Goal: Information Seeking & Learning: Learn about a topic

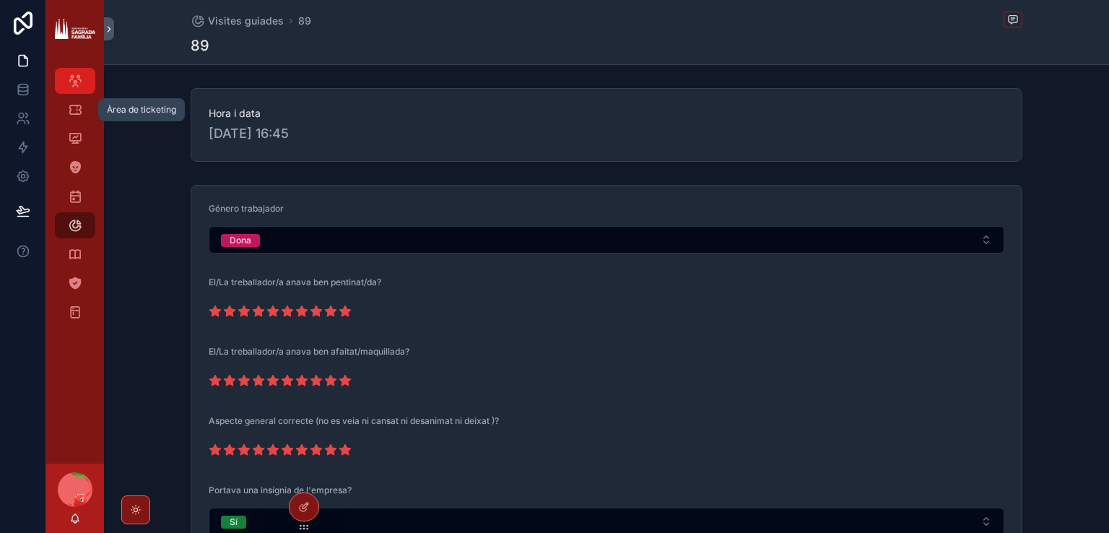
click at [76, 78] on icon "scrollable content" at bounding box center [75, 81] width 14 height 14
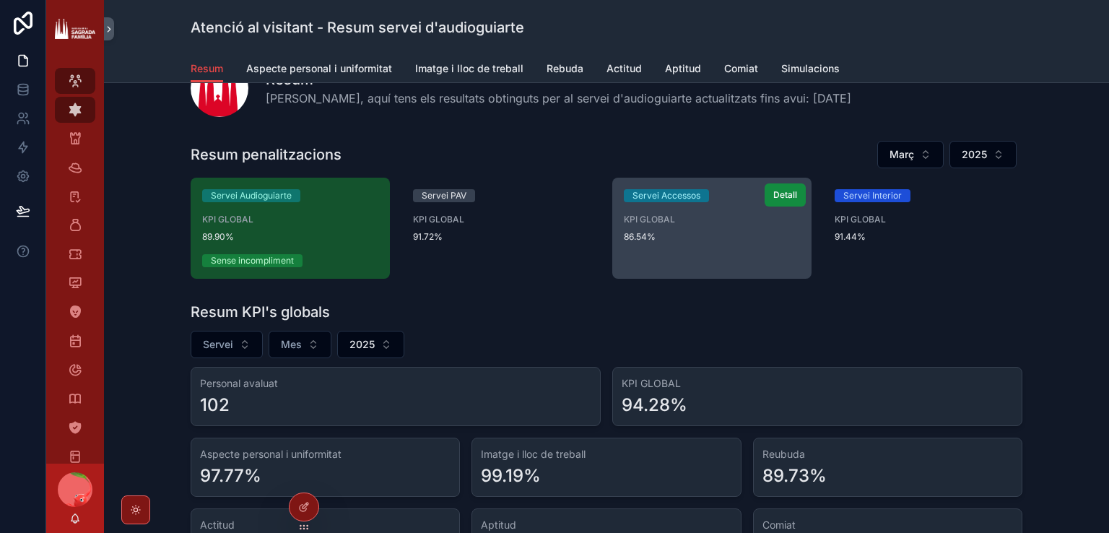
scroll to position [72, 0]
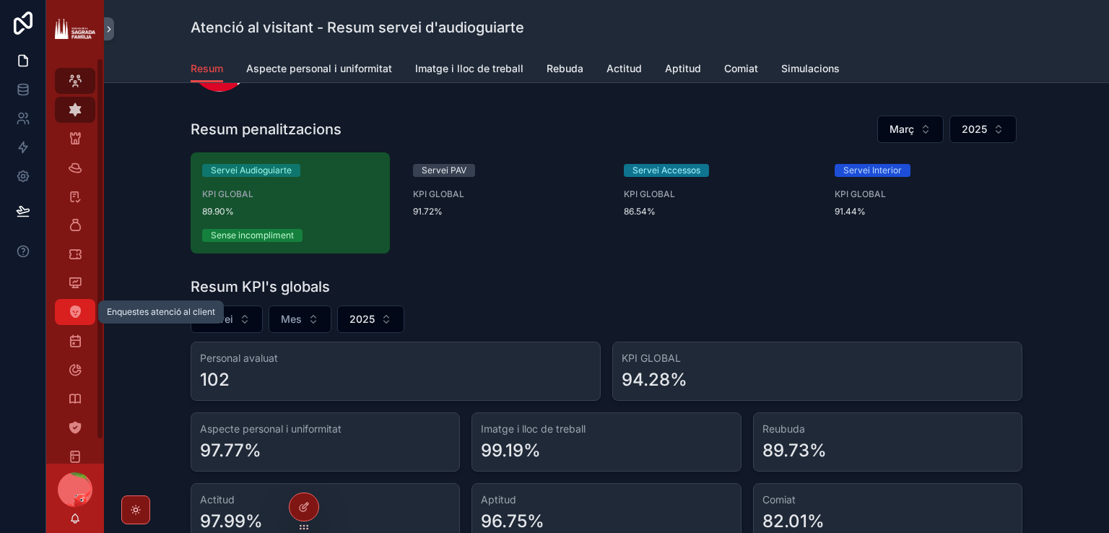
click at [69, 315] on icon "scrollable content" at bounding box center [75, 312] width 14 height 14
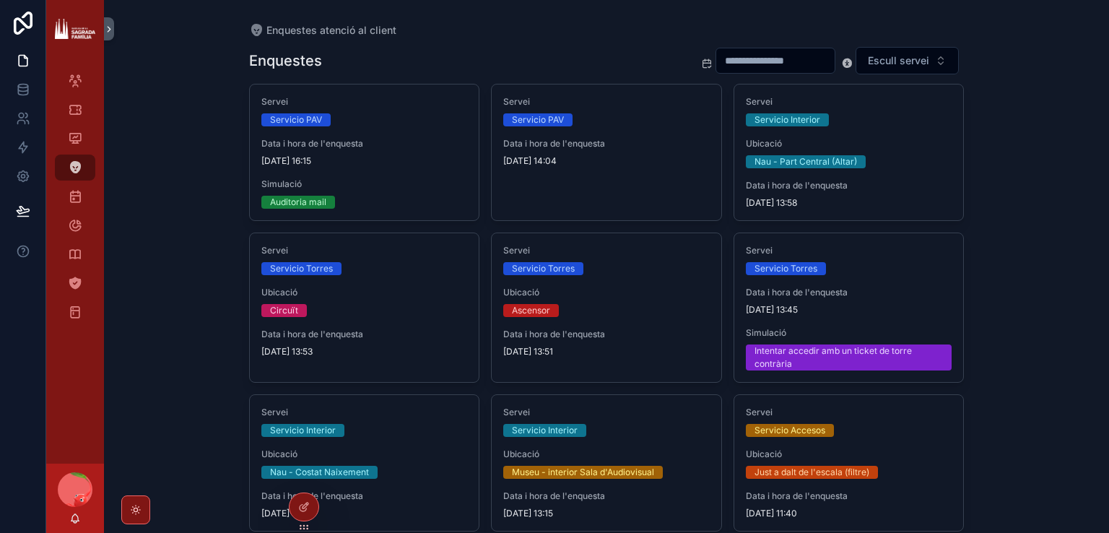
click at [777, 62] on input "scrollable content" at bounding box center [776, 61] width 118 height 20
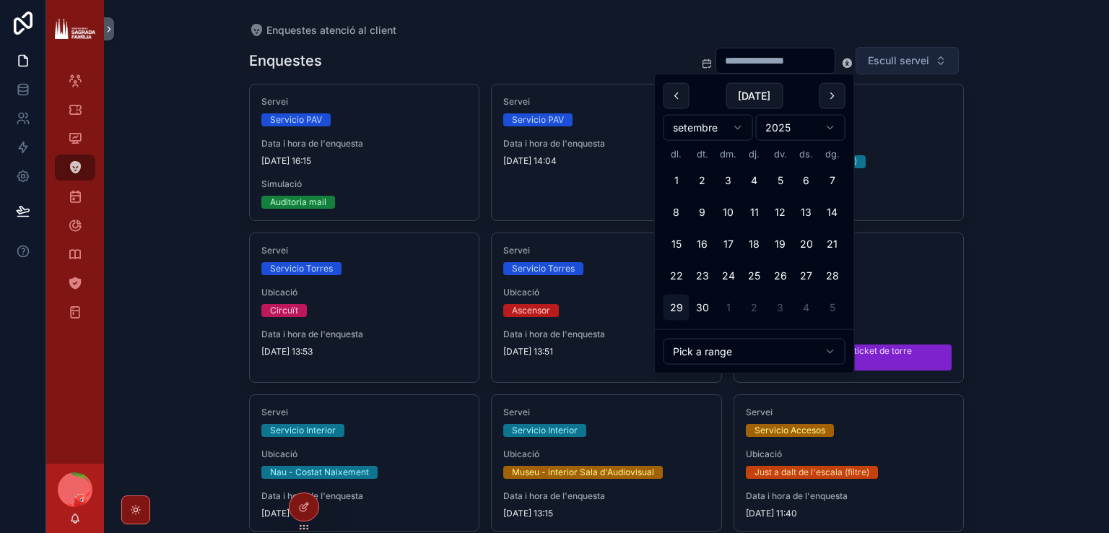
click at [948, 64] on button "Escull servei" at bounding box center [907, 60] width 103 height 27
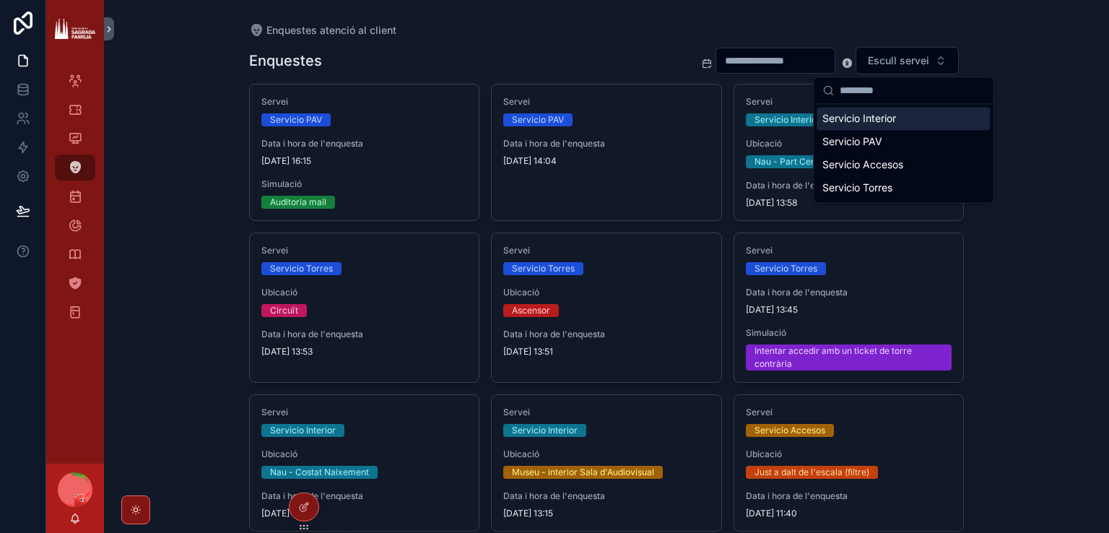
click at [896, 121] on div "Servicio Interior" at bounding box center [903, 118] width 173 height 23
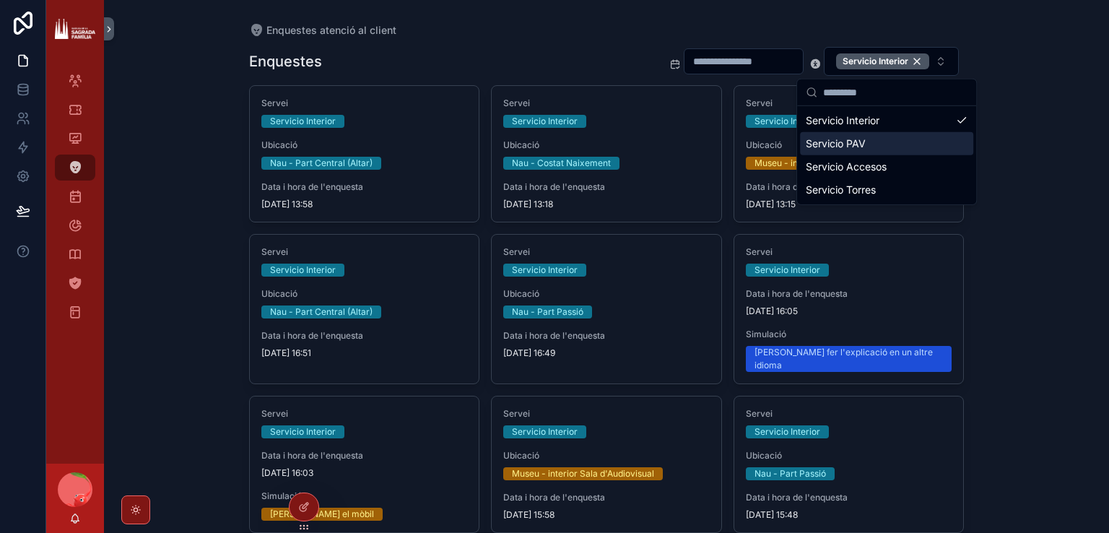
click at [168, 204] on div "Enquestes atenció al client Enquestes Servicio Interior Servei Servicio Interio…" at bounding box center [606, 266] width 1005 height 533
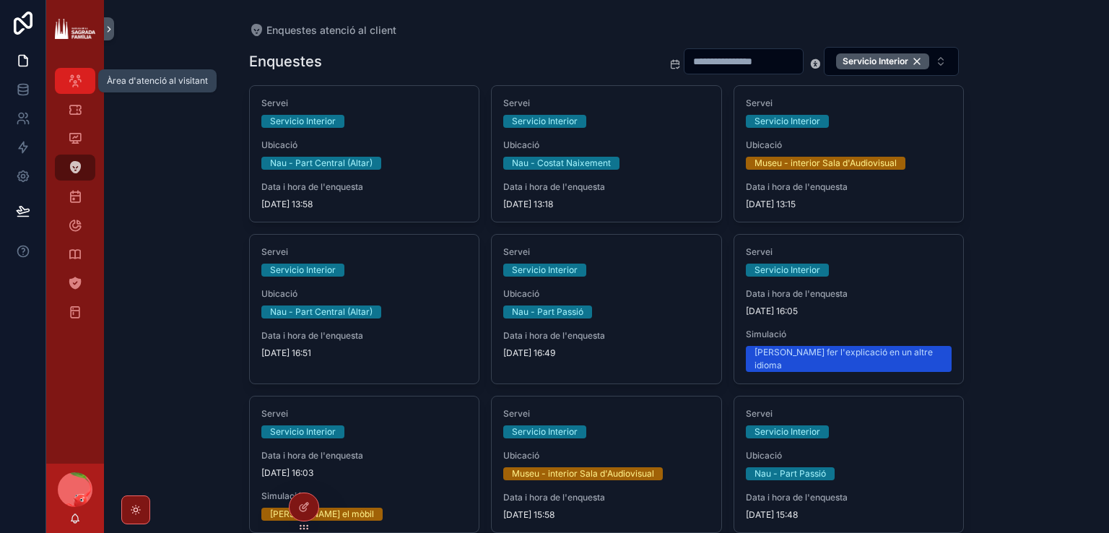
click at [74, 85] on icon "scrollable content" at bounding box center [75, 81] width 14 height 14
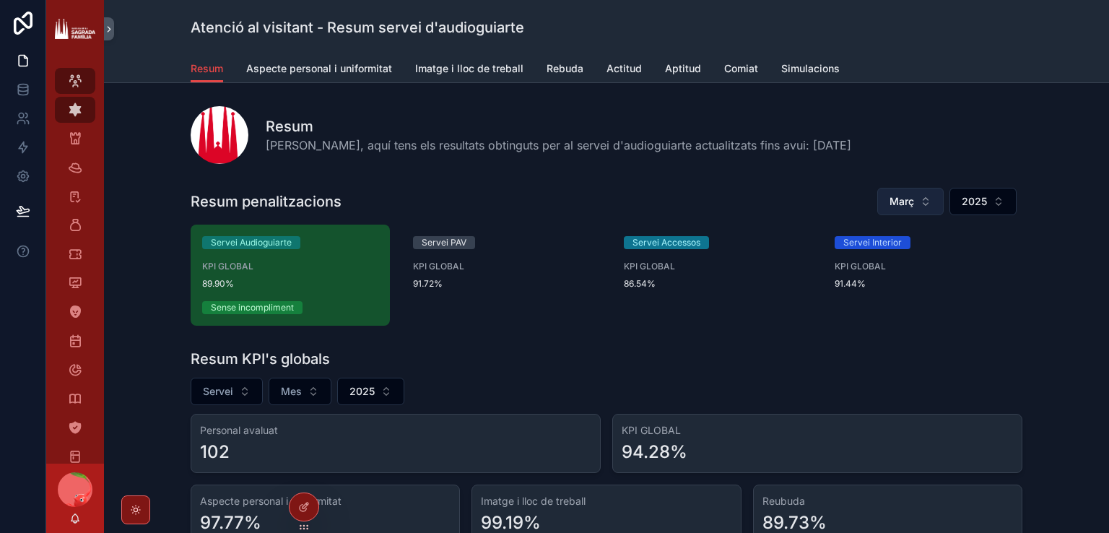
click at [917, 203] on button "Març" at bounding box center [911, 201] width 66 height 27
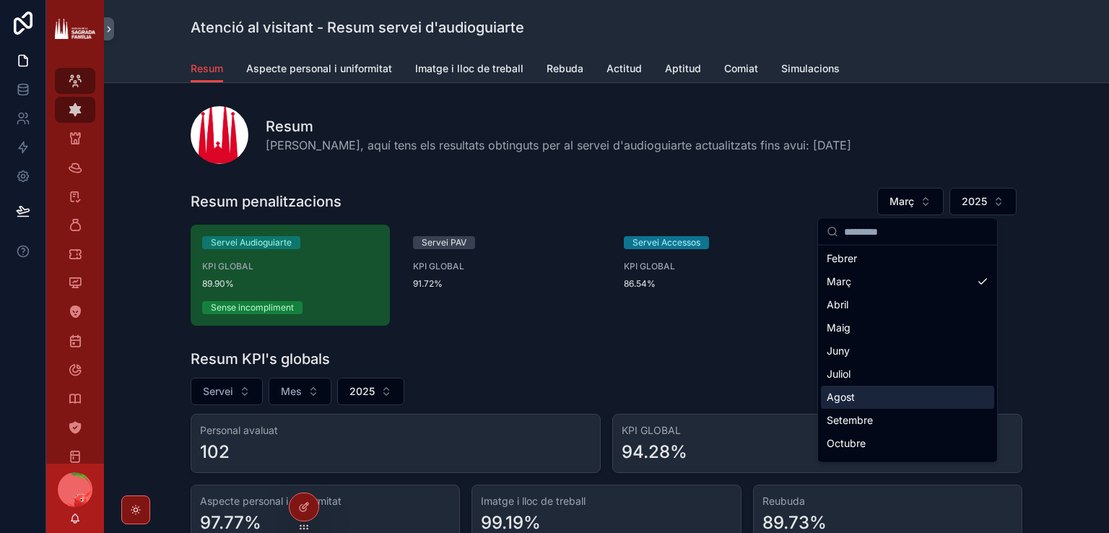
scroll to position [72, 0]
click at [857, 399] on div "Setembre" at bounding box center [907, 395] width 173 height 23
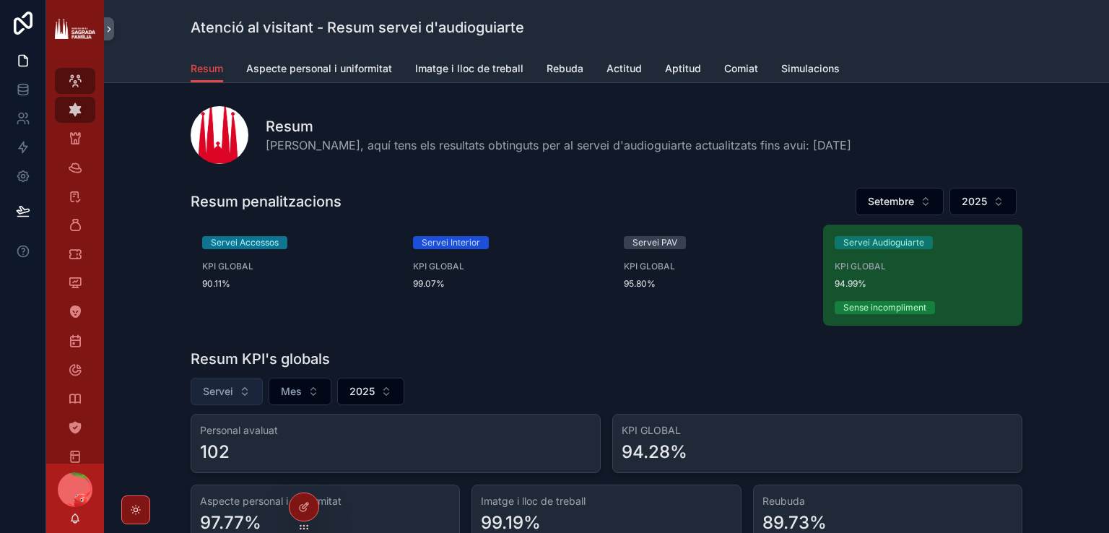
click at [244, 391] on button "Servei" at bounding box center [227, 391] width 72 height 27
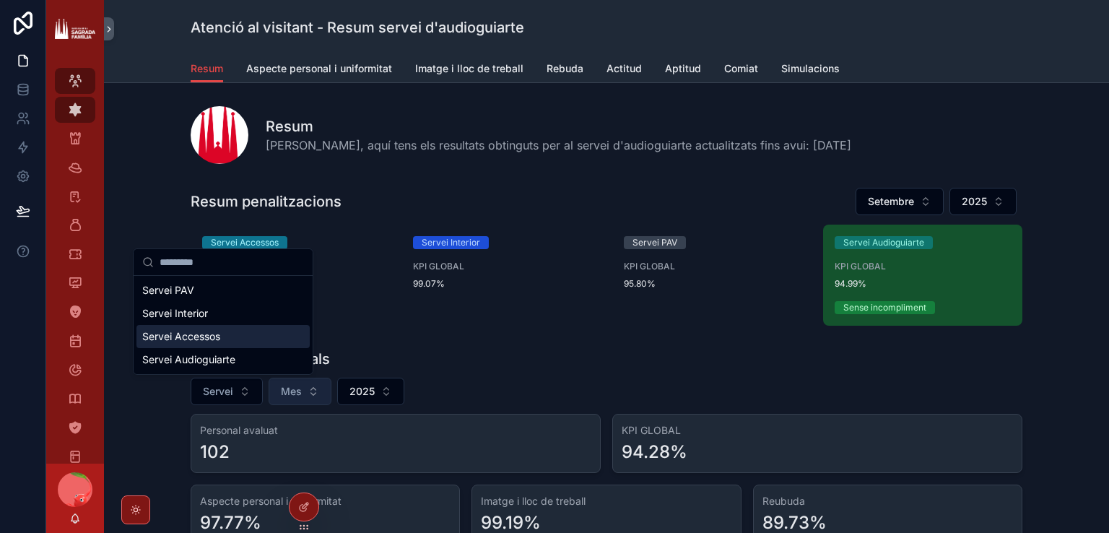
click at [281, 394] on span "Mes" at bounding box center [291, 391] width 21 height 14
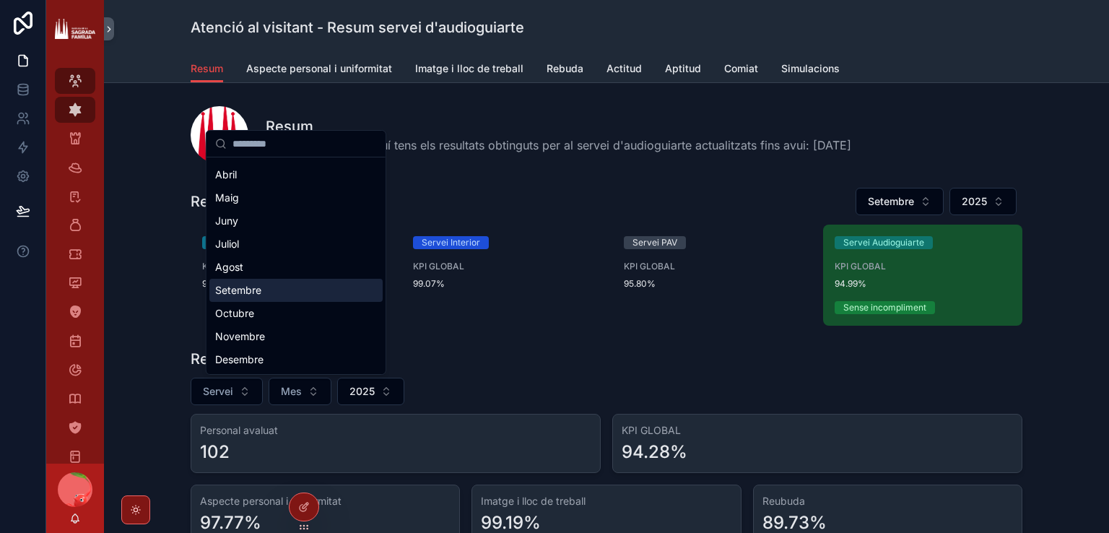
click at [260, 295] on div "Setembre" at bounding box center [295, 290] width 173 height 23
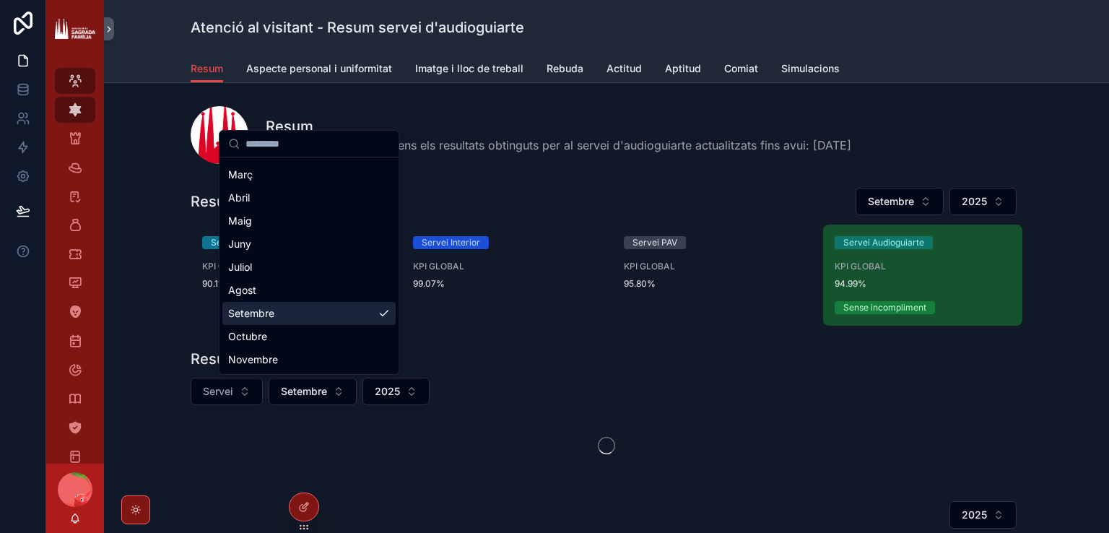
scroll to position [90, 0]
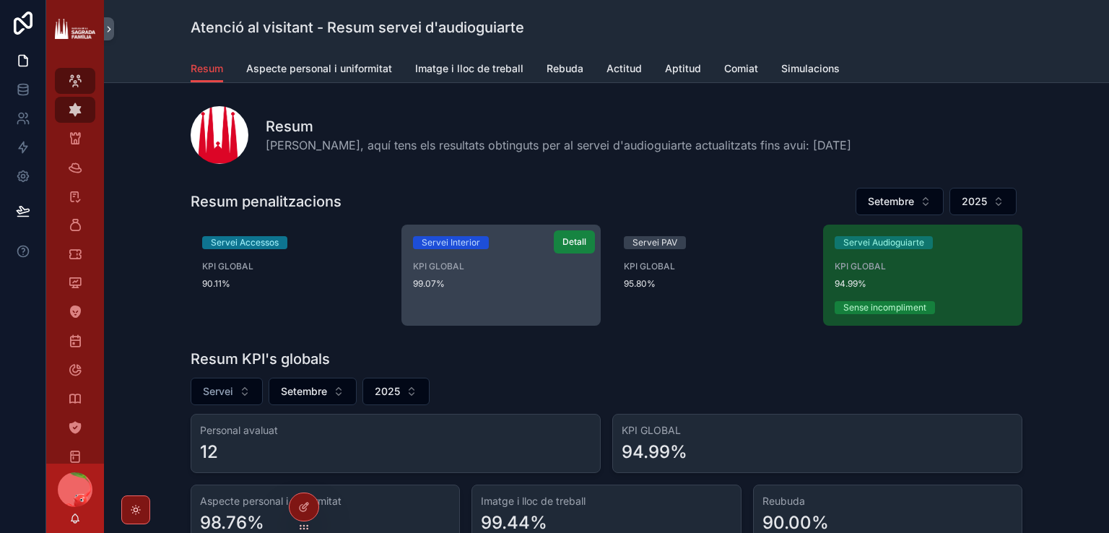
click at [571, 241] on span "Detall" at bounding box center [575, 242] width 24 height 12
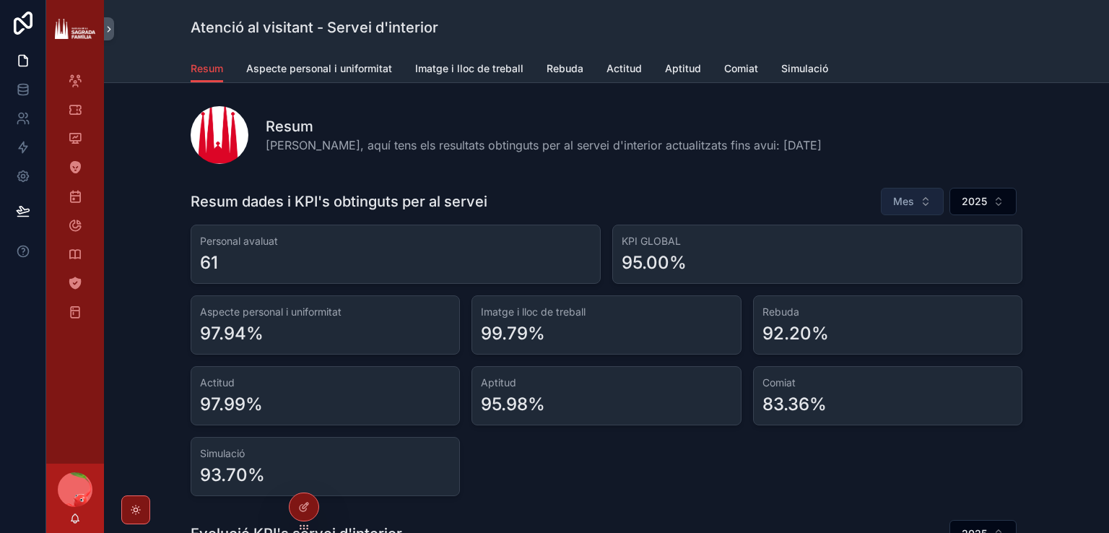
click at [900, 199] on span "Mes" at bounding box center [903, 201] width 21 height 14
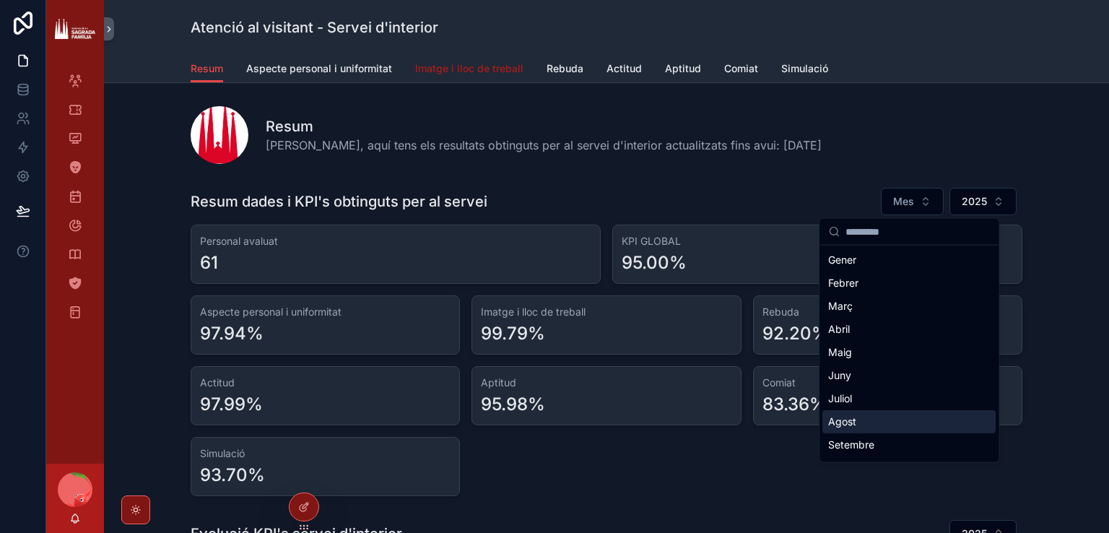
click at [456, 73] on span "Imatge i lloc de treball" at bounding box center [469, 68] width 108 height 14
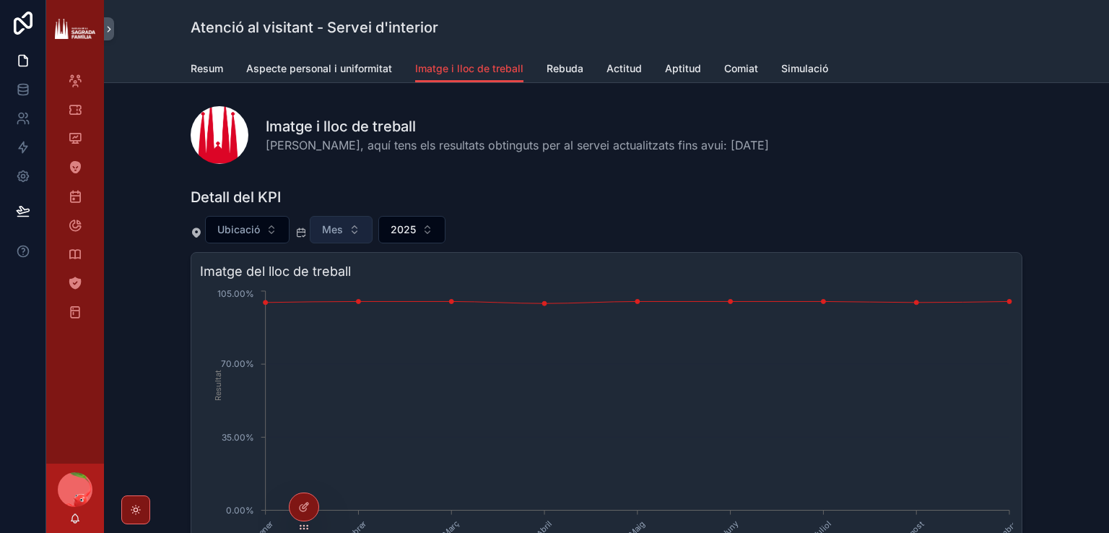
click at [330, 237] on button "Mes" at bounding box center [341, 229] width 63 height 27
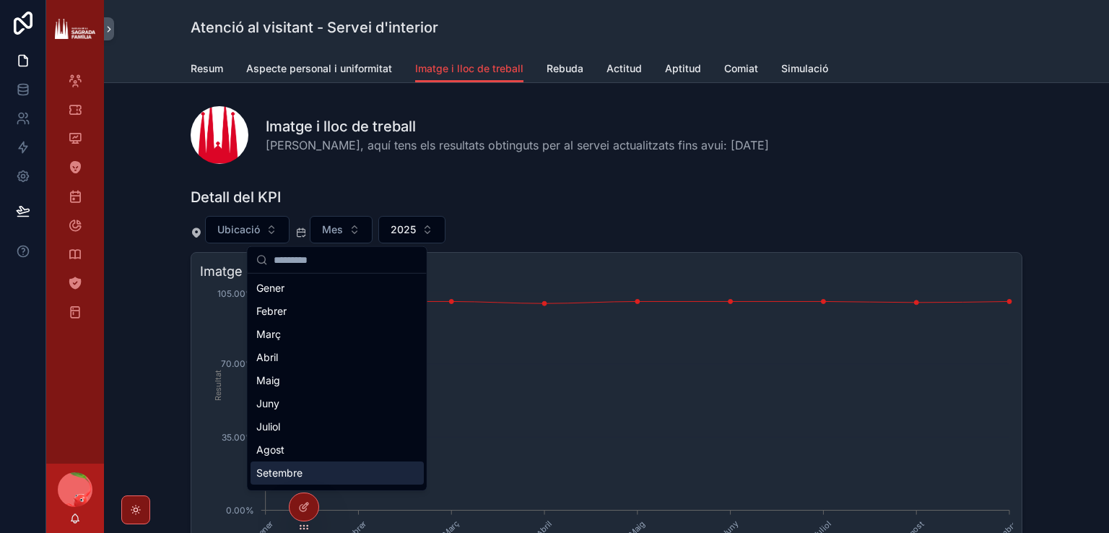
click at [304, 462] on div "Setembre" at bounding box center [337, 473] width 173 height 23
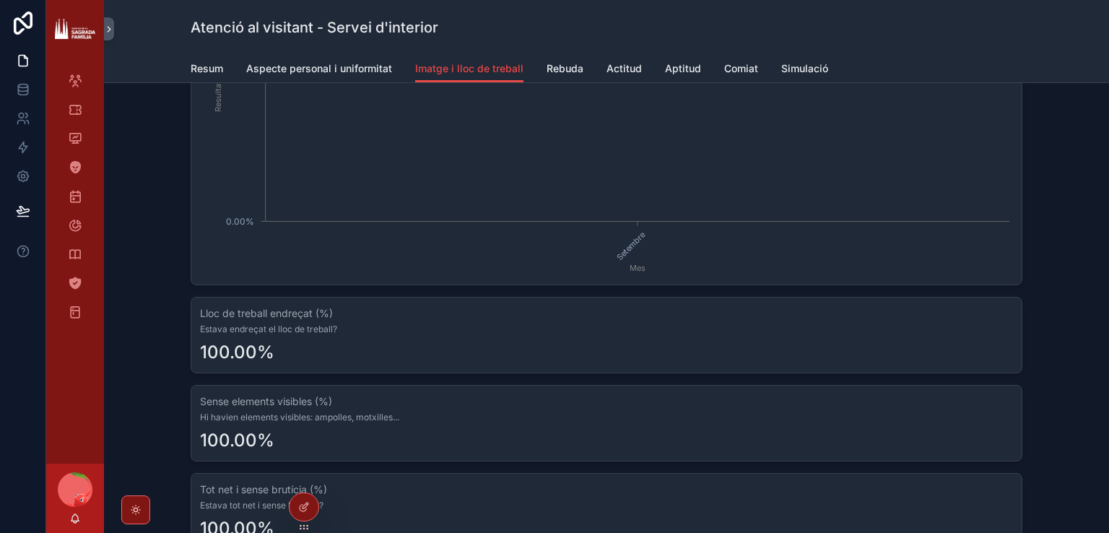
scroll to position [433, 0]
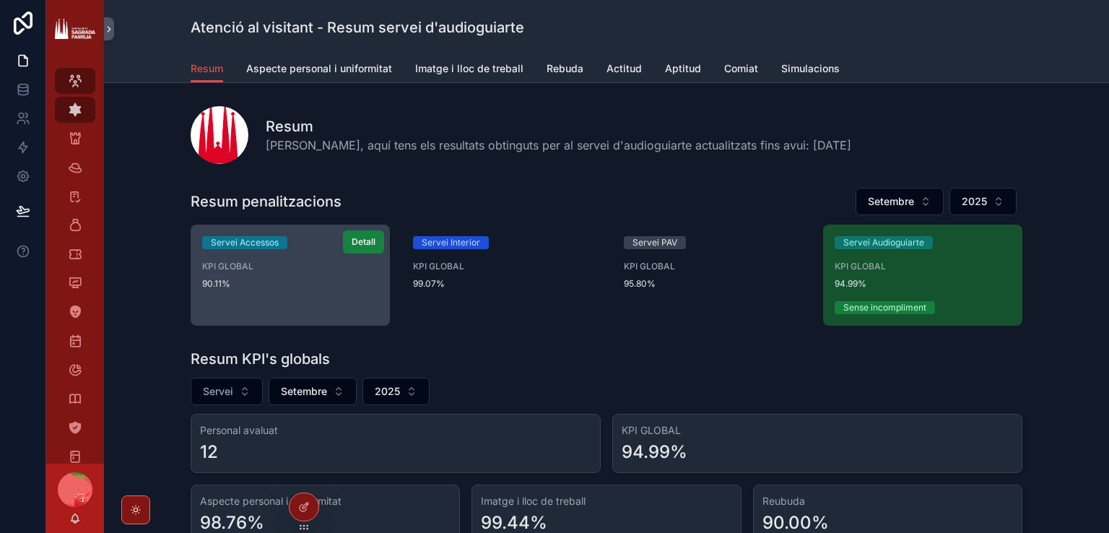
click at [352, 241] on span "Detall" at bounding box center [364, 242] width 24 height 12
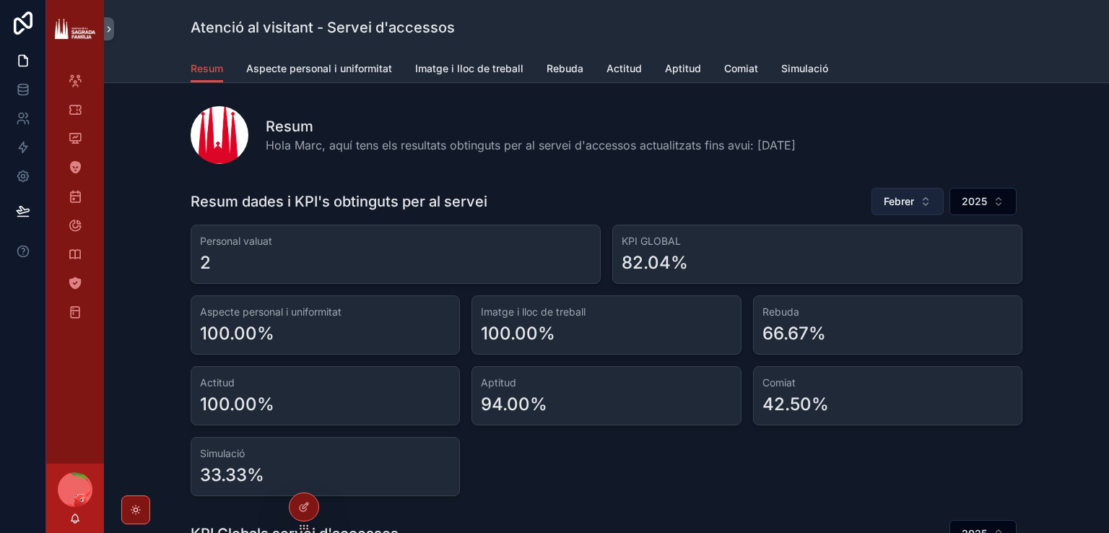
click at [888, 200] on span "Febrer" at bounding box center [899, 201] width 30 height 14
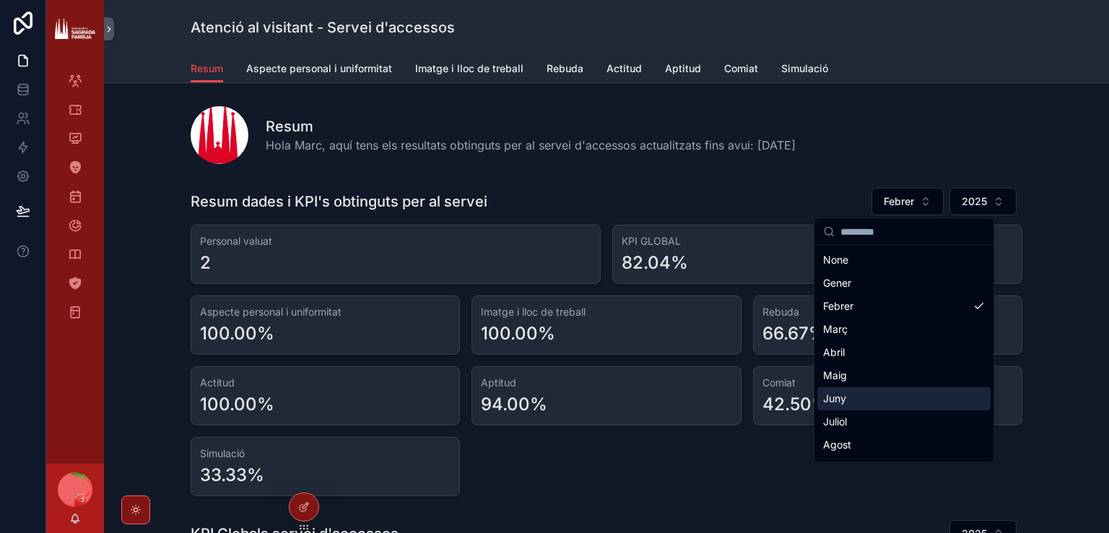
scroll to position [72, 0]
click at [854, 393] on div "Setembre" at bounding box center [904, 395] width 173 height 23
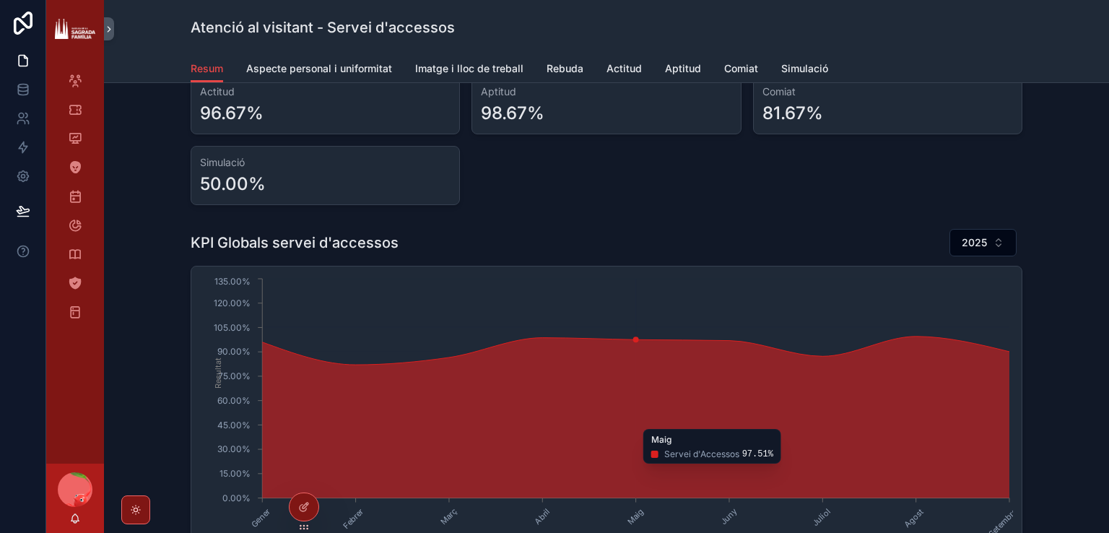
scroll to position [289, 0]
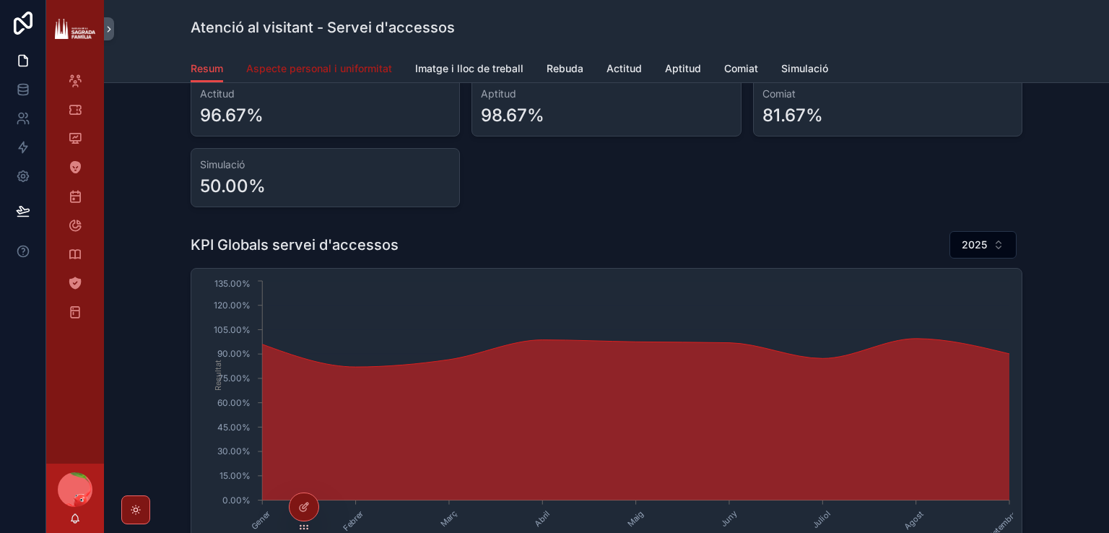
click at [329, 67] on span "Aspecte personal i uniformitat" at bounding box center [319, 68] width 146 height 14
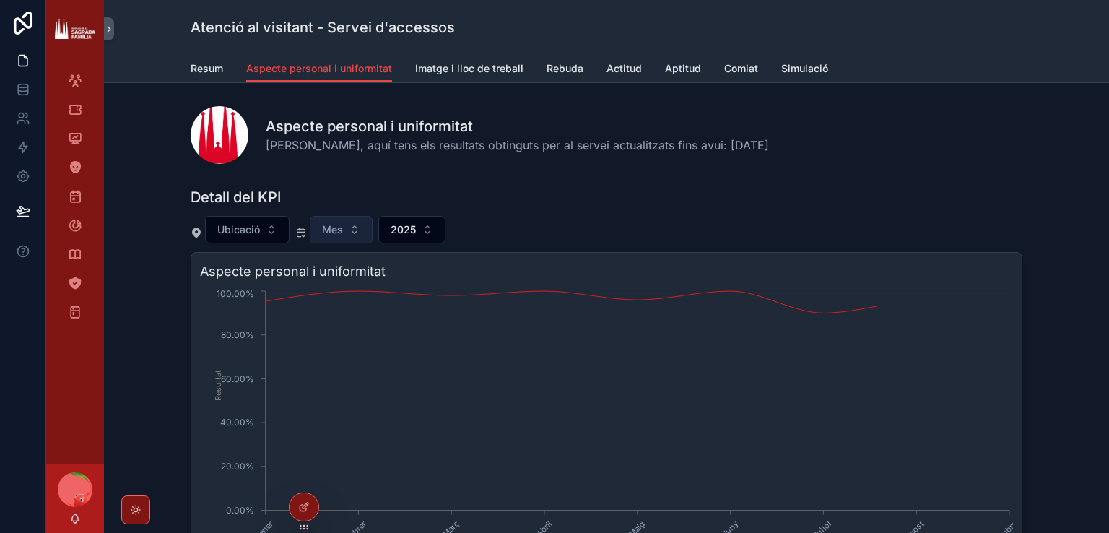
click at [305, 225] on div "Mes" at bounding box center [333, 229] width 77 height 27
click at [327, 222] on span "Mes" at bounding box center [332, 229] width 21 height 14
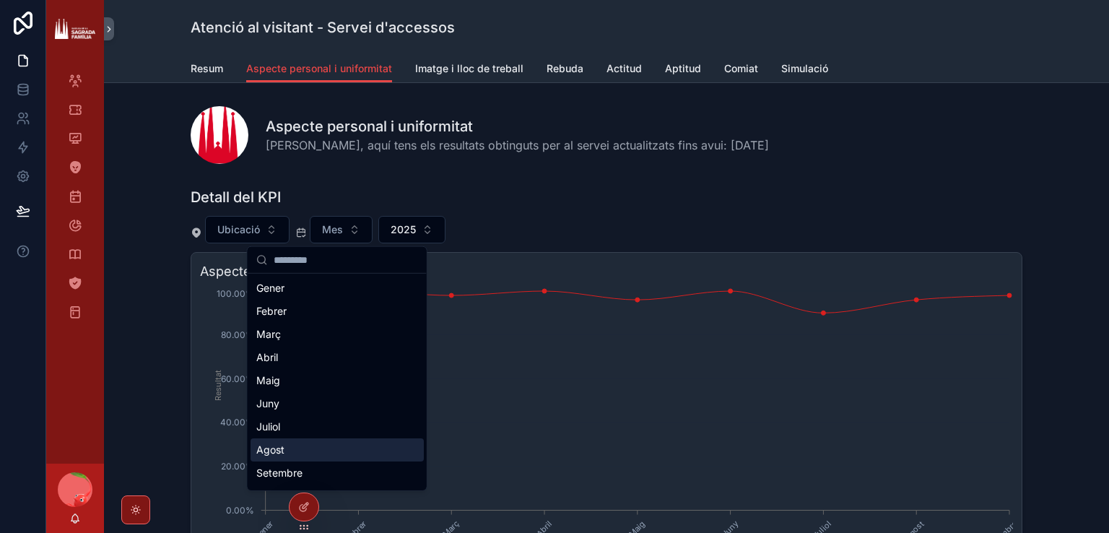
click at [293, 471] on div "Setembre" at bounding box center [337, 473] width 173 height 23
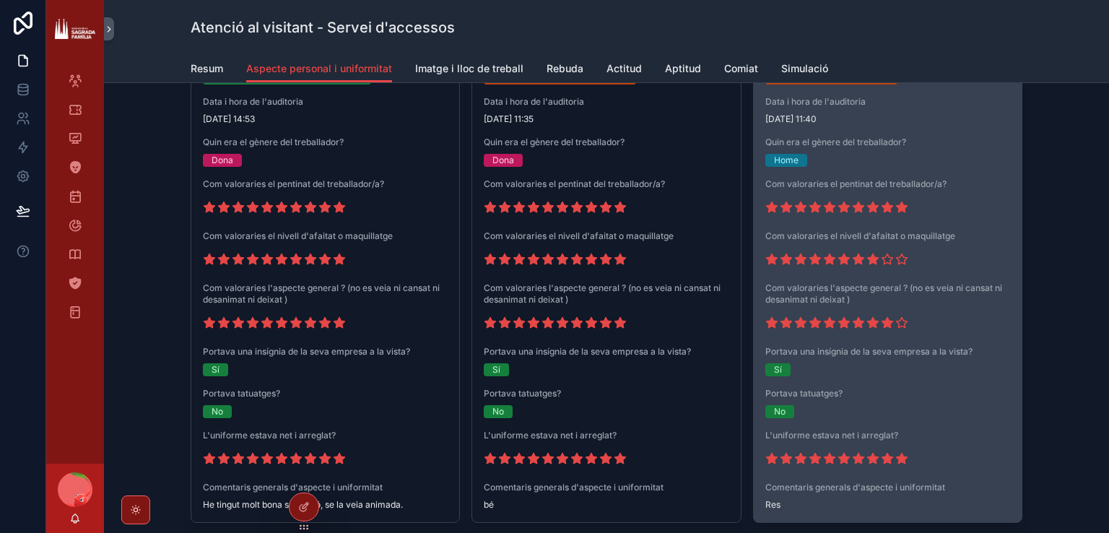
scroll to position [1083, 0]
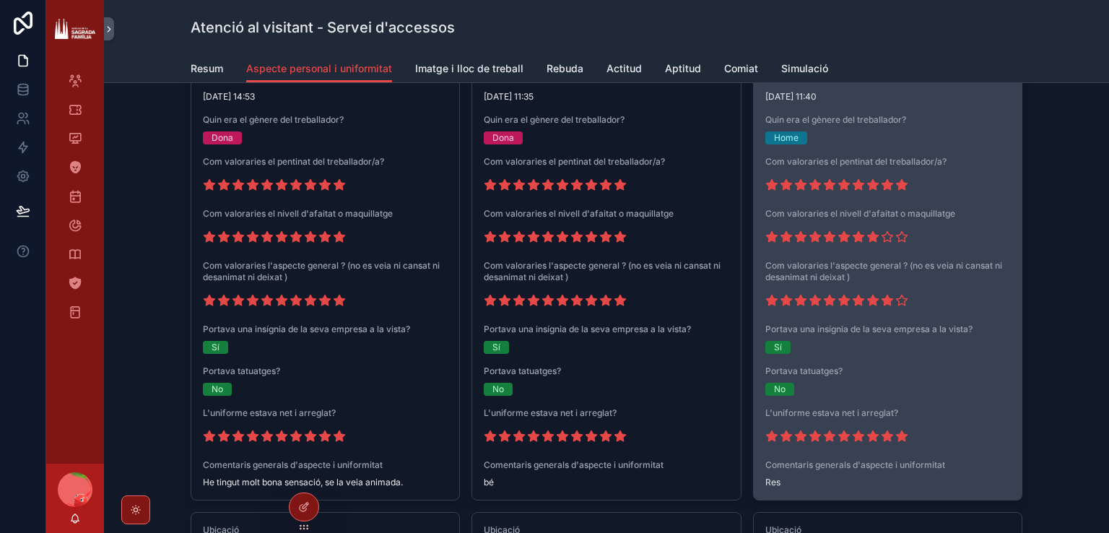
click at [844, 275] on span "Com valoraries l'aspecte general ? (no es veia ni cansat ni desanimat ni deixat…" at bounding box center [888, 271] width 245 height 23
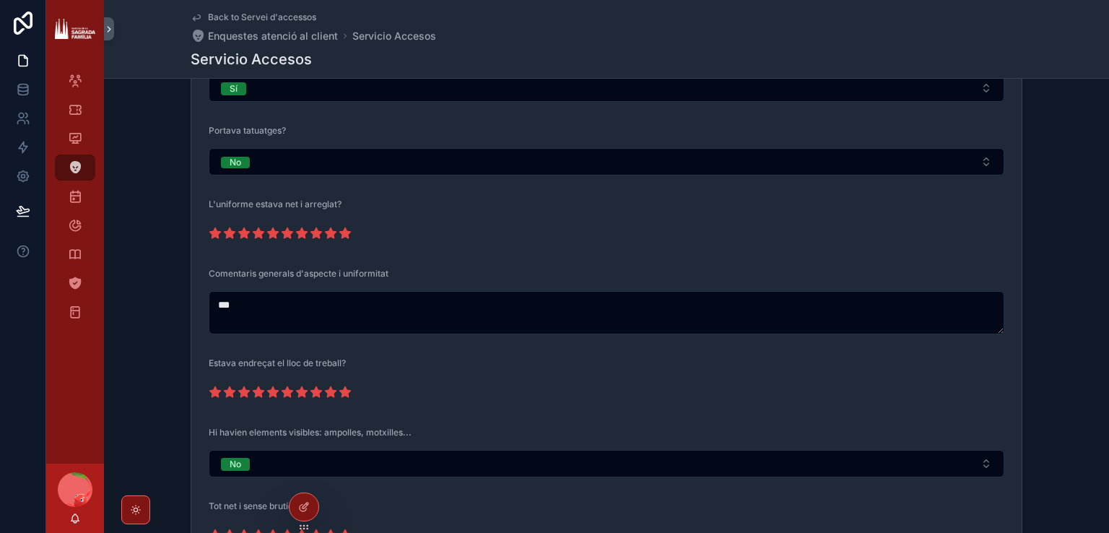
scroll to position [506, 0]
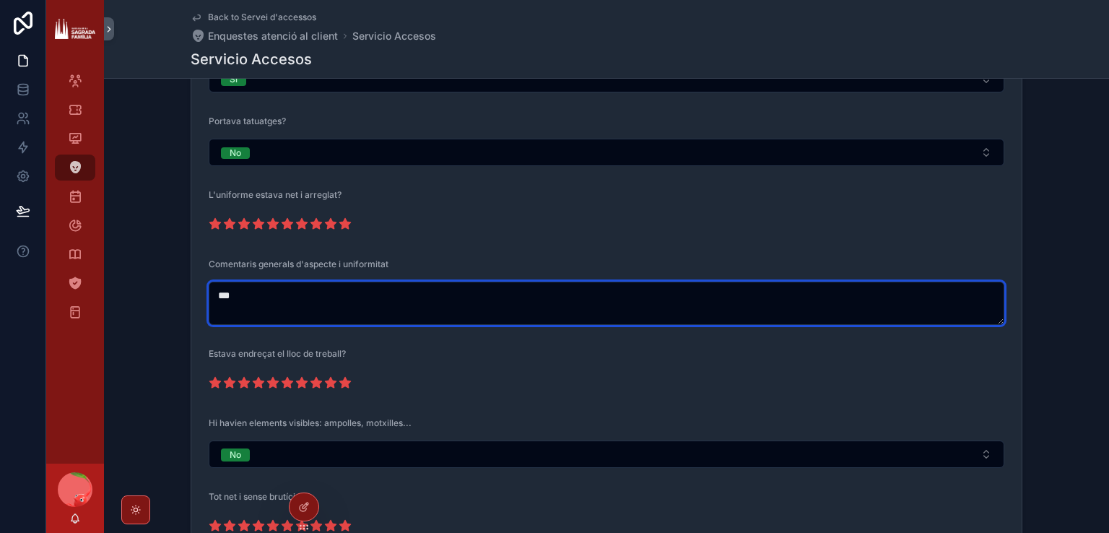
drag, startPoint x: 261, startPoint y: 306, endPoint x: 163, endPoint y: 285, distance: 99.6
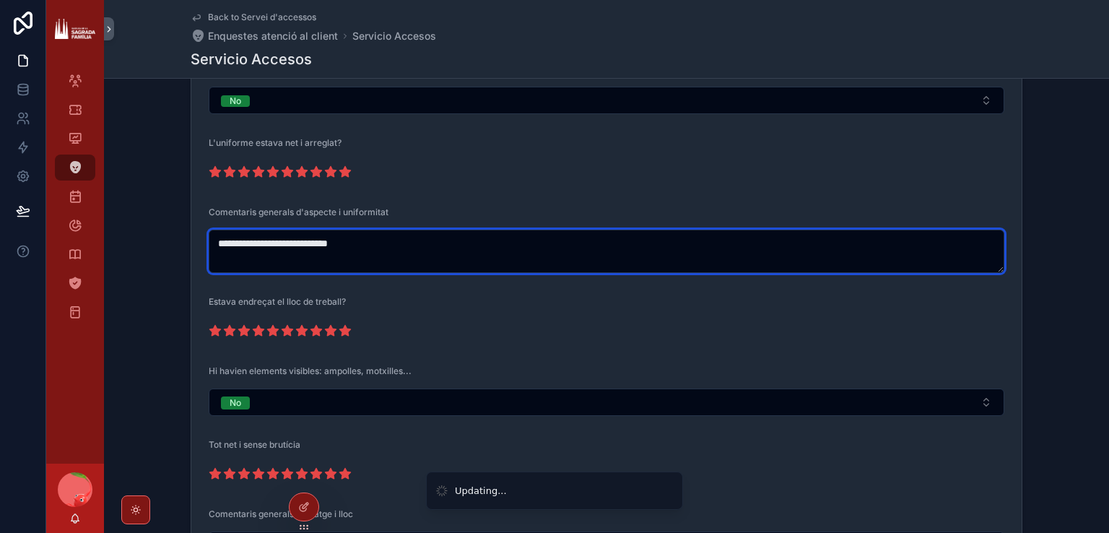
scroll to position [578, 0]
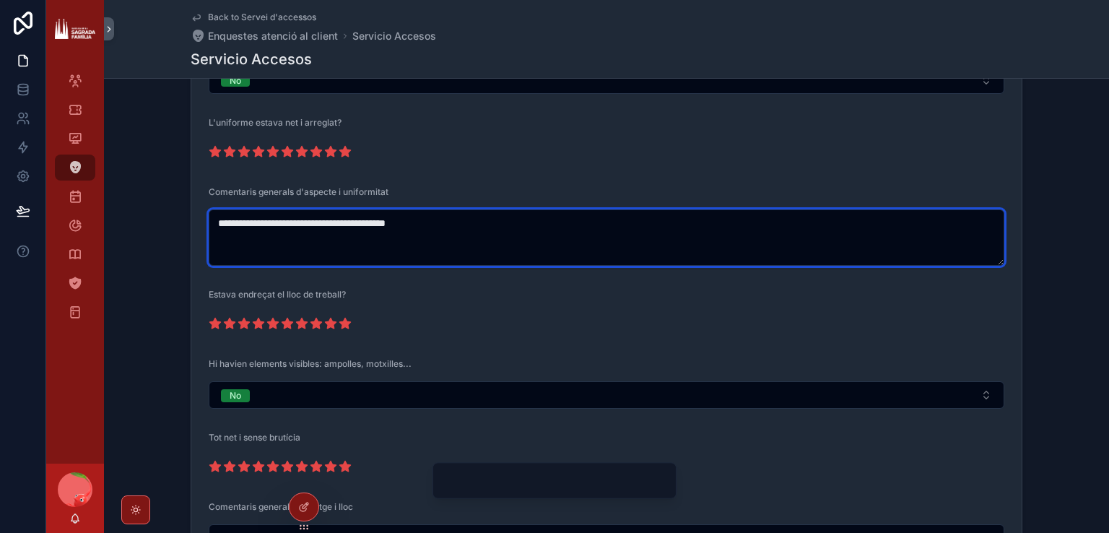
type textarea "**********"
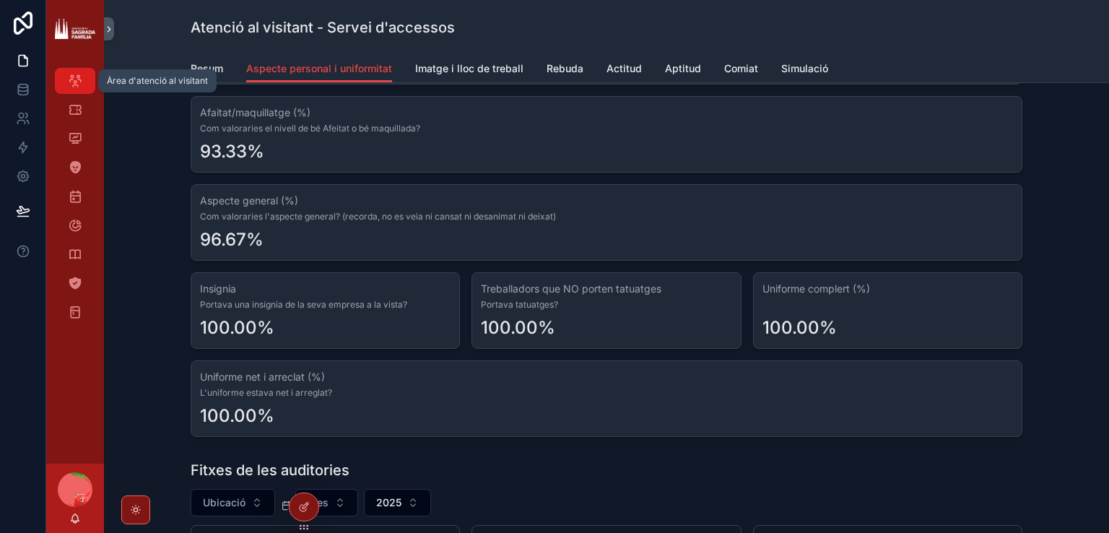
click at [66, 70] on div "Àrea d'atenció al visitant" at bounding box center [75, 80] width 23 height 23
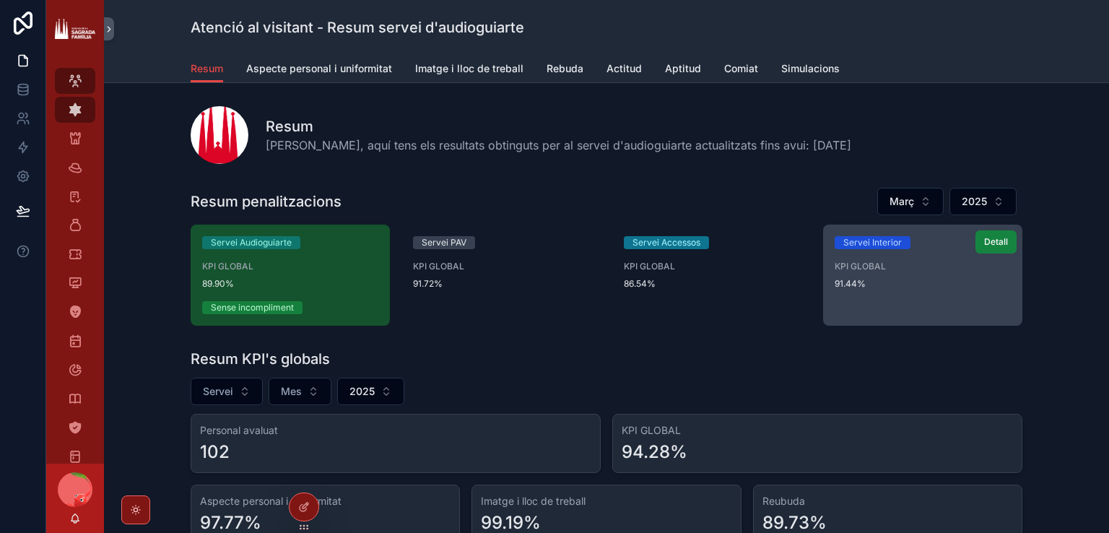
click at [997, 239] on span "Detall" at bounding box center [996, 242] width 24 height 12
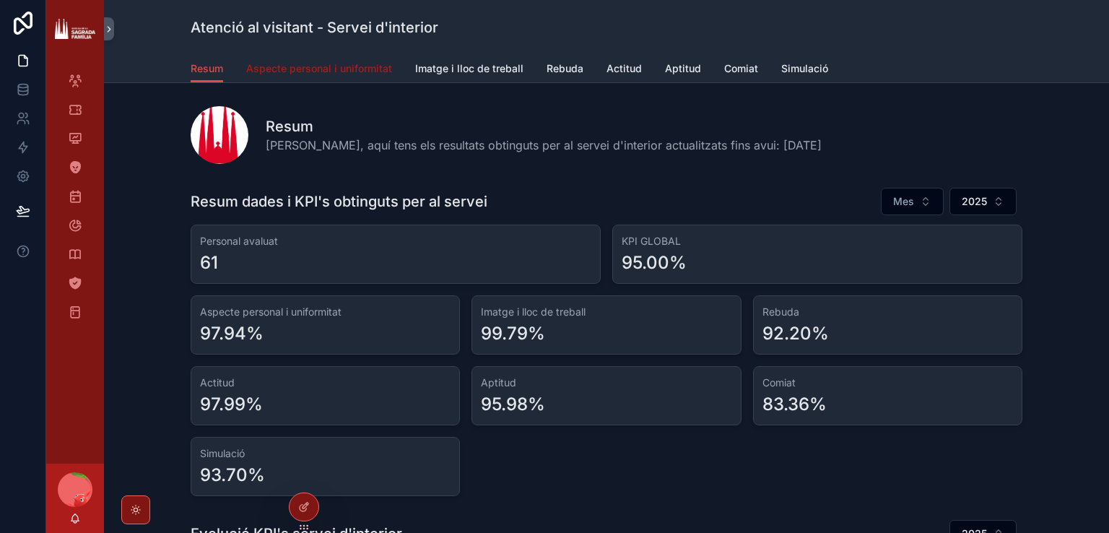
click at [337, 70] on span "Aspecte personal i uniformitat" at bounding box center [319, 68] width 146 height 14
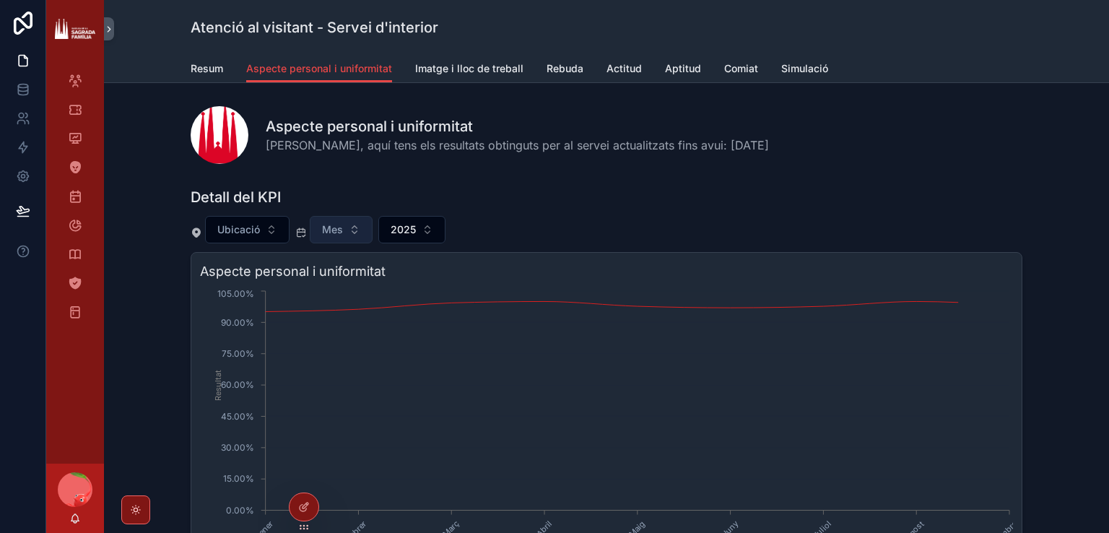
click at [322, 225] on span "Mes" at bounding box center [332, 229] width 21 height 14
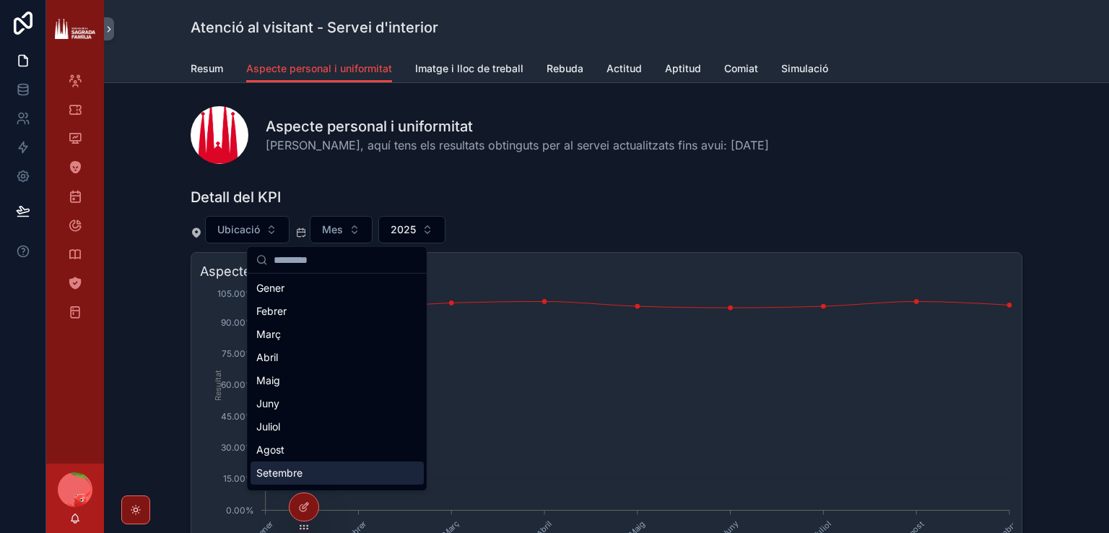
click at [287, 462] on div "Setembre" at bounding box center [337, 473] width 173 height 23
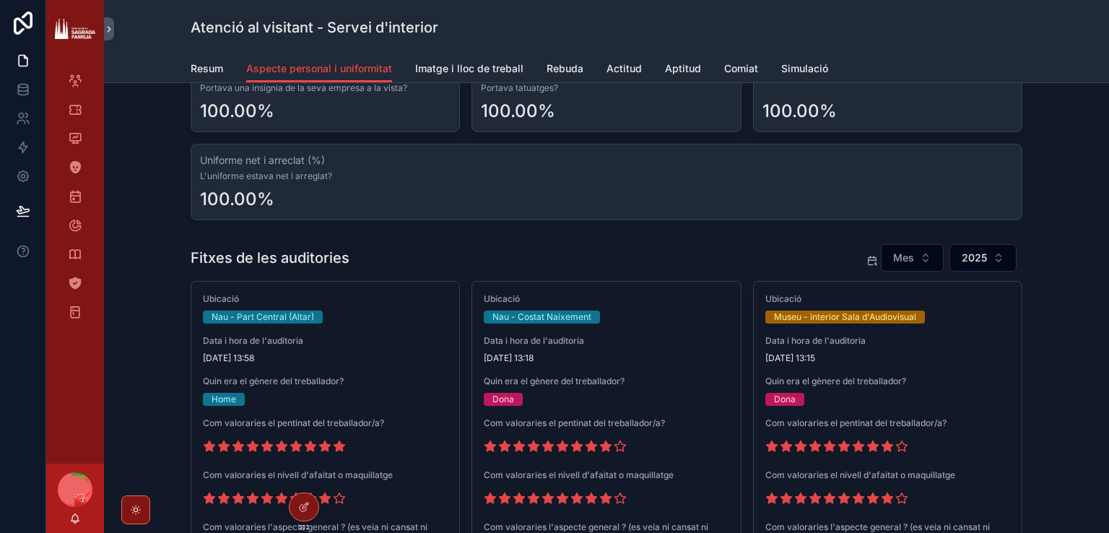
scroll to position [722, 0]
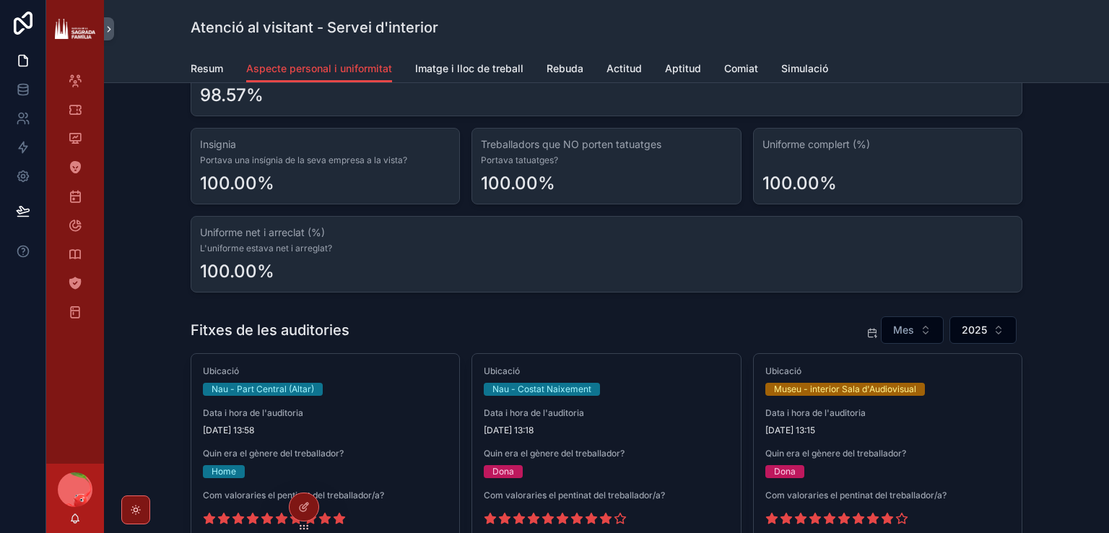
drag, startPoint x: 143, startPoint y: 280, endPoint x: 121, endPoint y: 314, distance: 40.9
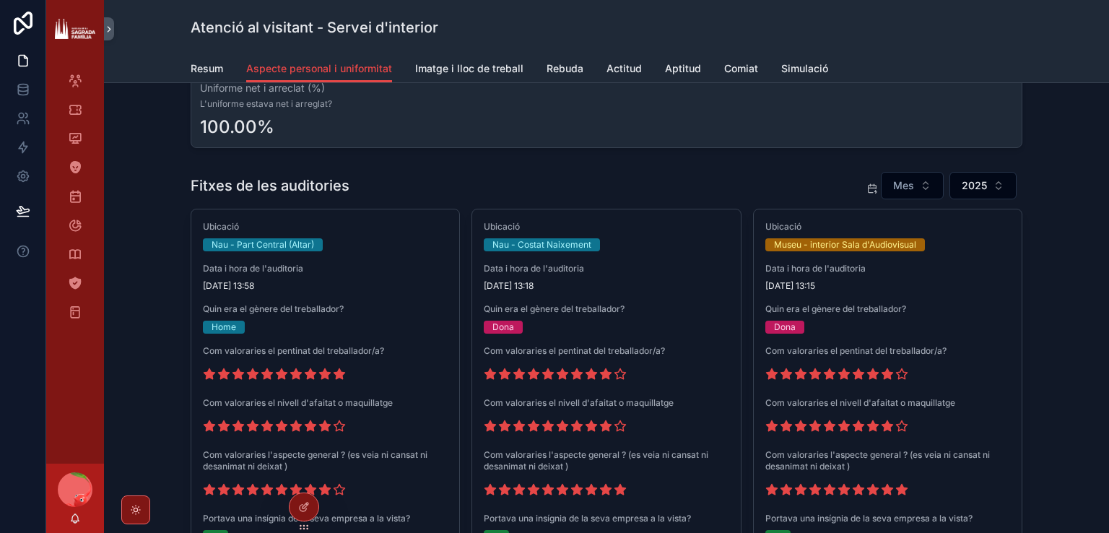
scroll to position [939, 0]
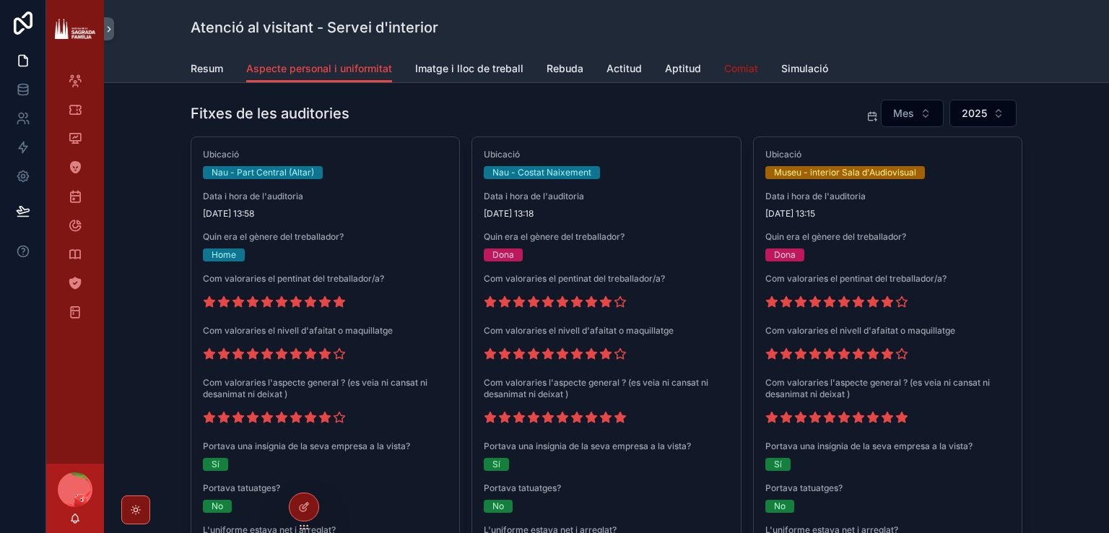
click at [734, 69] on span "Comiat" at bounding box center [741, 68] width 34 height 14
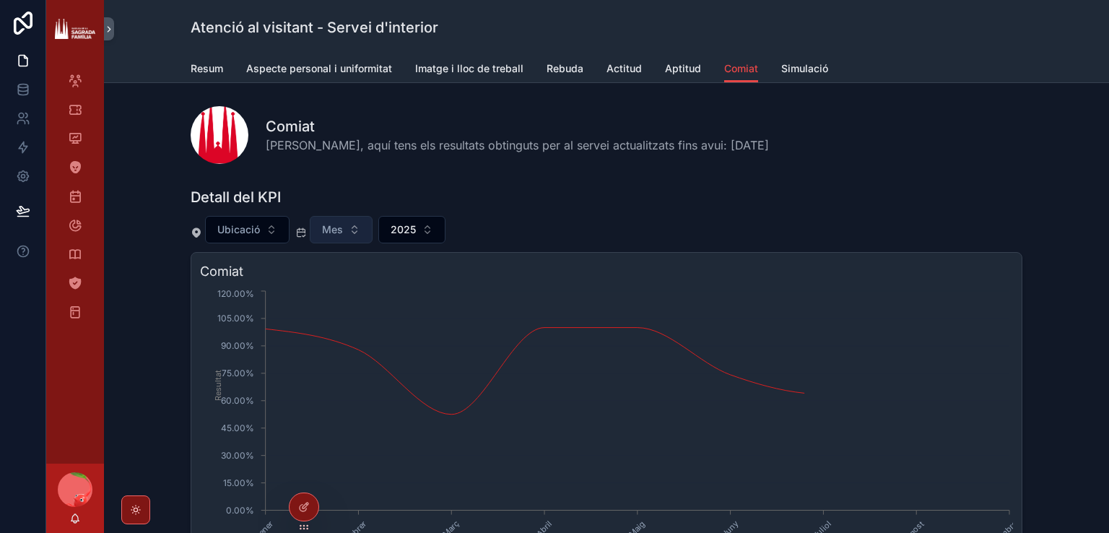
click at [360, 223] on button "Mes" at bounding box center [341, 229] width 63 height 27
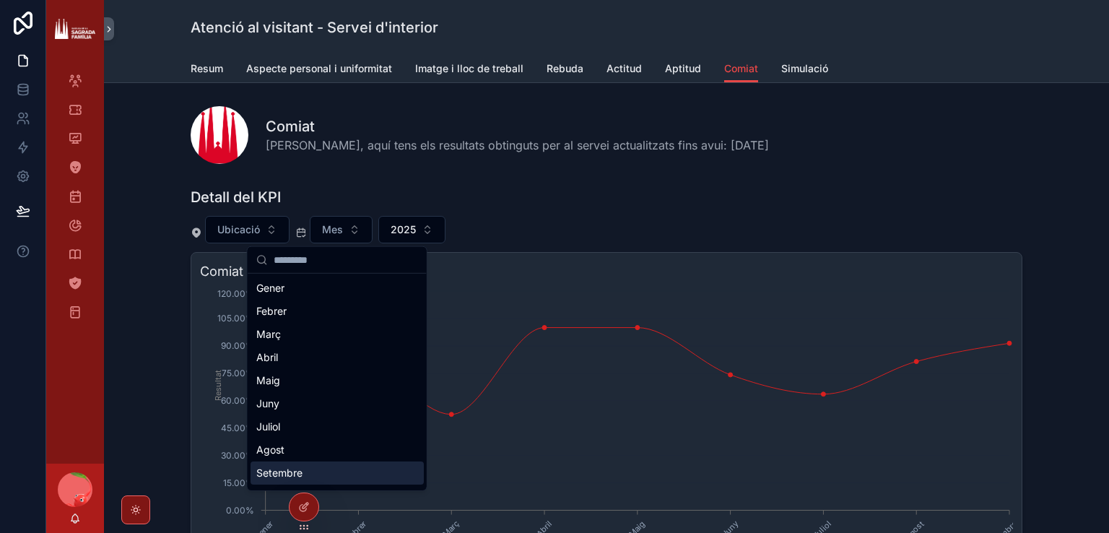
click at [300, 471] on div "Setembre" at bounding box center [337, 473] width 173 height 23
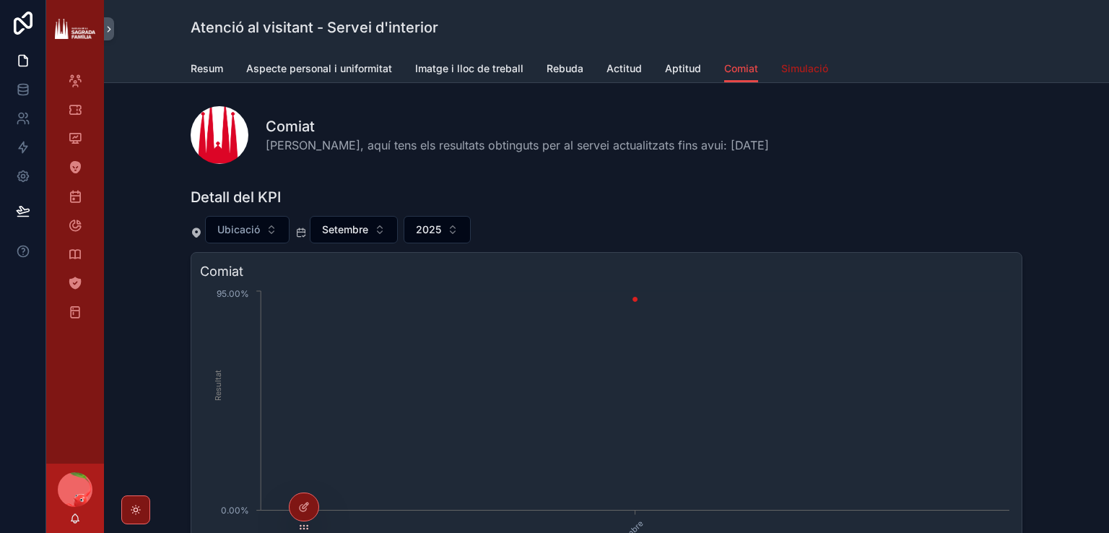
click at [786, 70] on span "Simulació" at bounding box center [805, 68] width 47 height 14
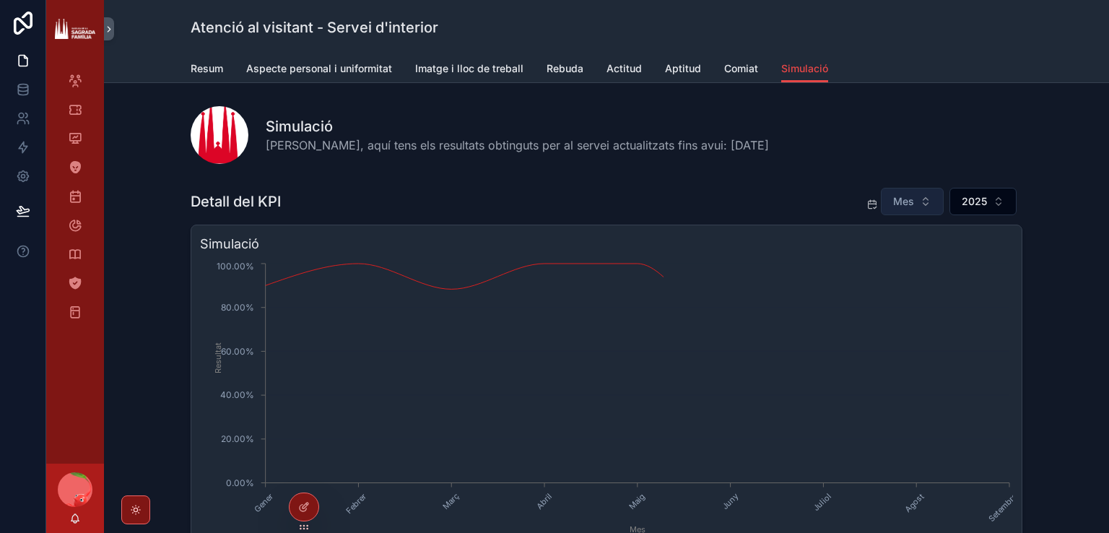
click at [922, 195] on button "Mes" at bounding box center [912, 201] width 63 height 27
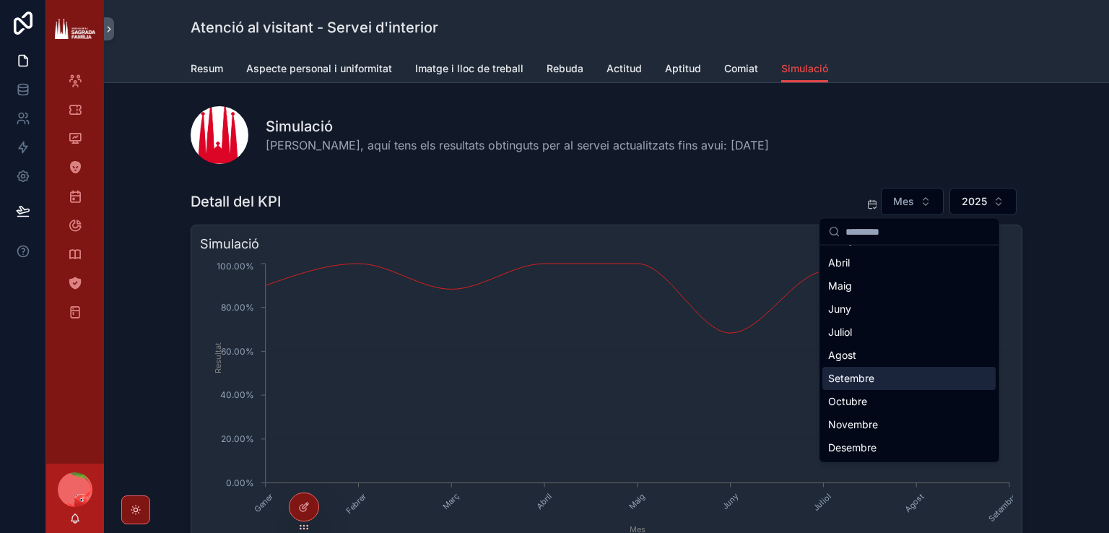
click at [880, 376] on div "Setembre" at bounding box center [909, 378] width 173 height 23
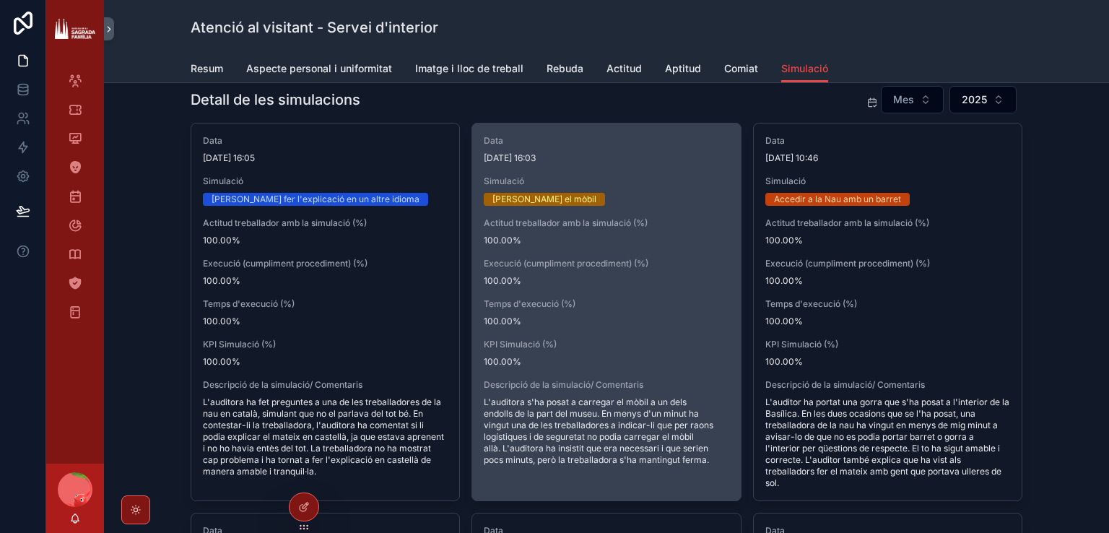
scroll to position [722, 0]
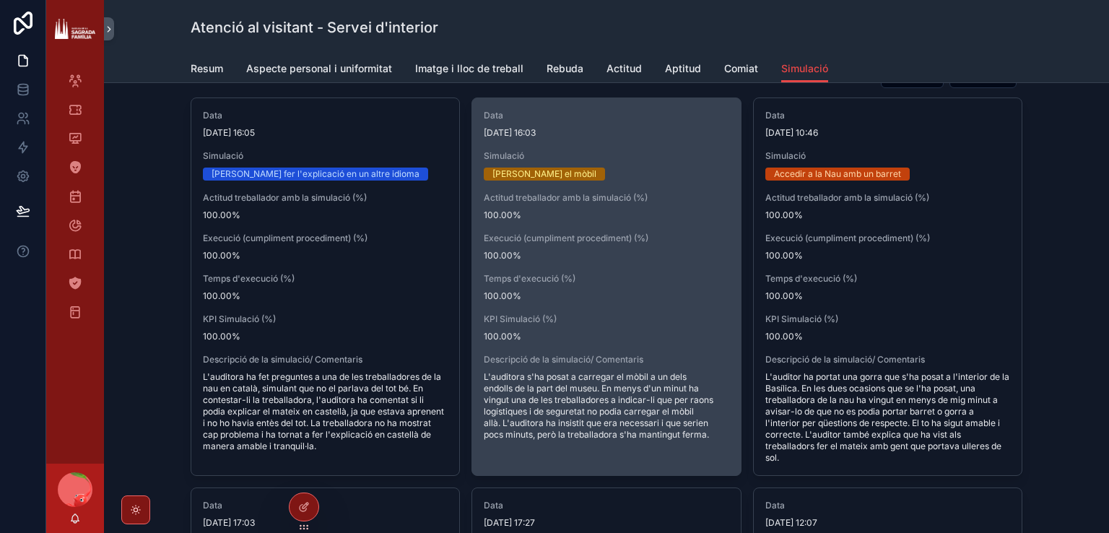
click at [581, 255] on span "100.00%" at bounding box center [606, 256] width 245 height 12
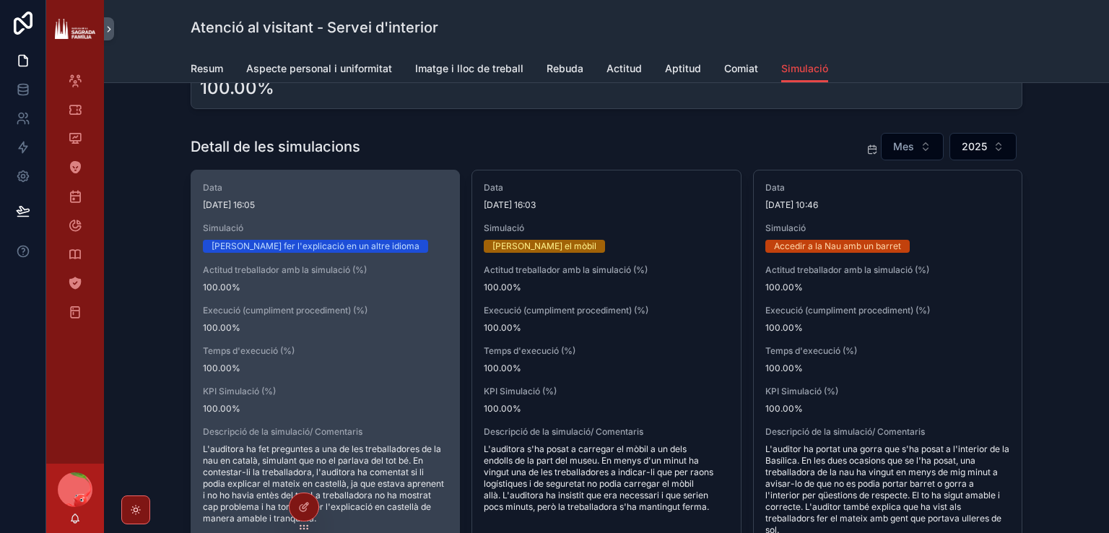
scroll to position [795, 0]
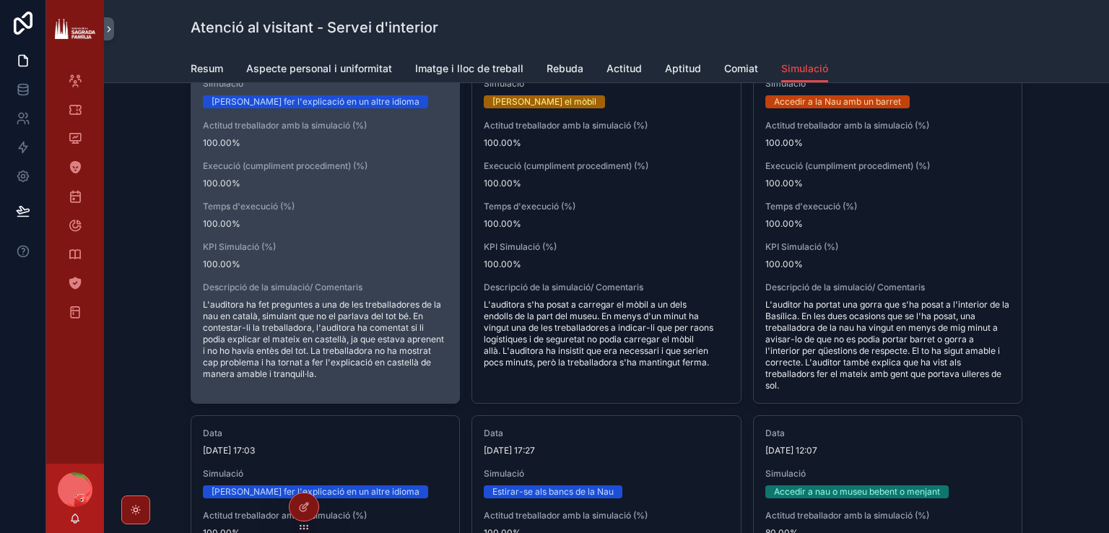
click at [283, 334] on span "L'auditora ha fet preguntes a una de les treballadores de la nau en català, sim…" at bounding box center [325, 339] width 245 height 81
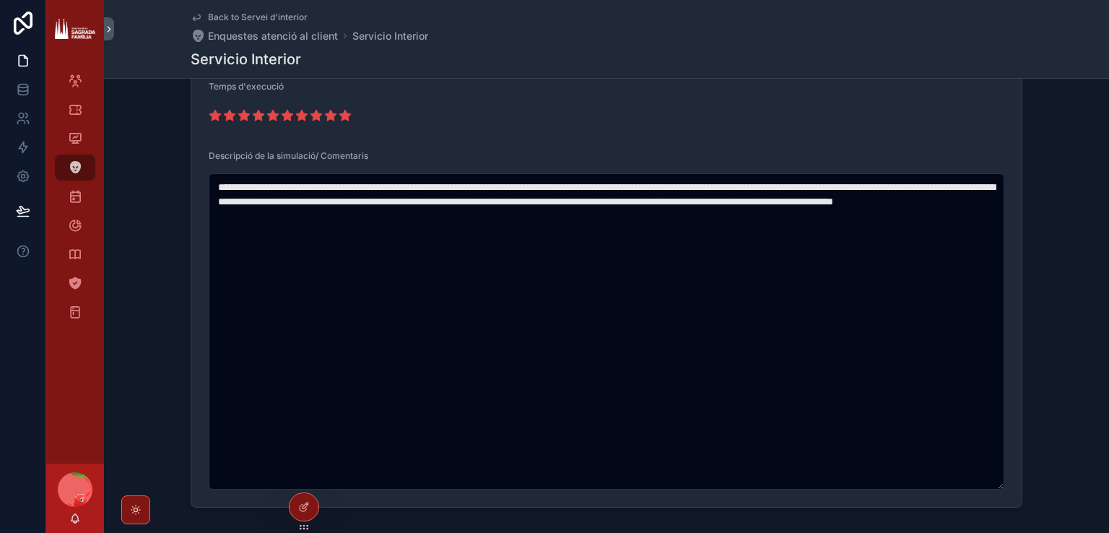
scroll to position [289, 0]
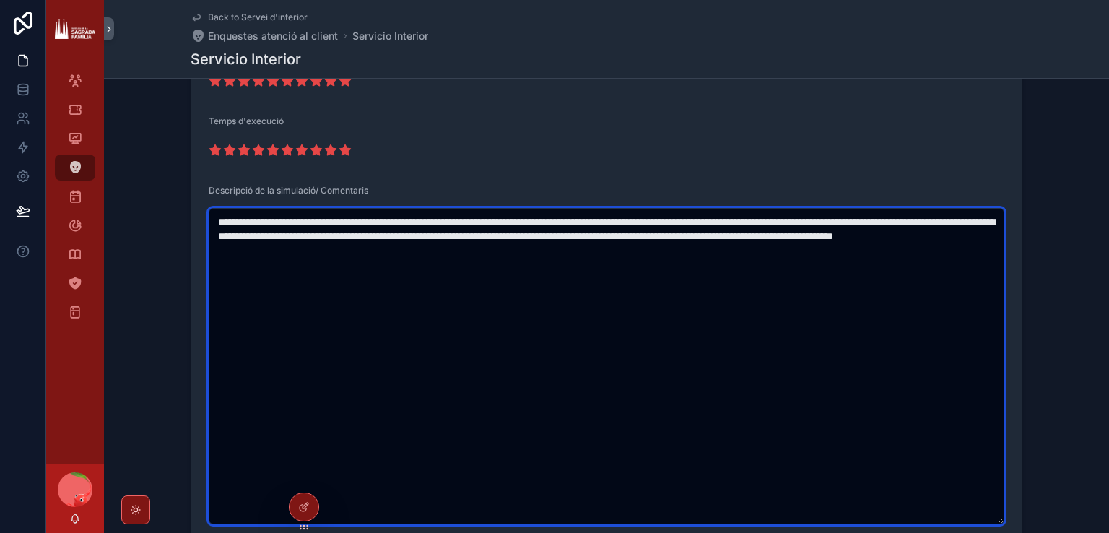
drag, startPoint x: 527, startPoint y: 255, endPoint x: 188, endPoint y: 183, distance: 346.4
click at [191, 183] on form "**********" at bounding box center [606, 178] width 831 height 728
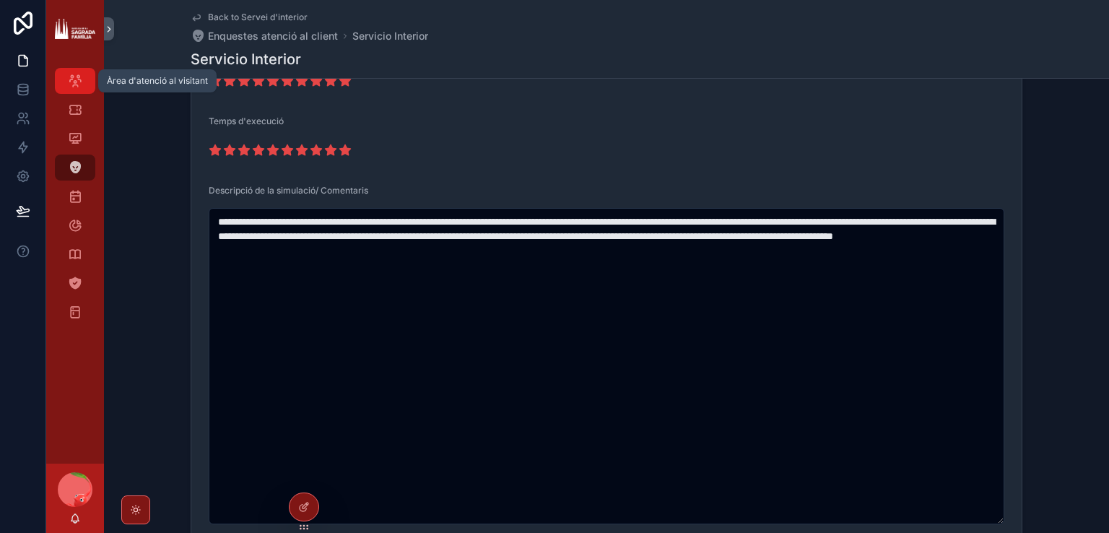
click at [82, 74] on icon "scrollable content" at bounding box center [75, 81] width 14 height 14
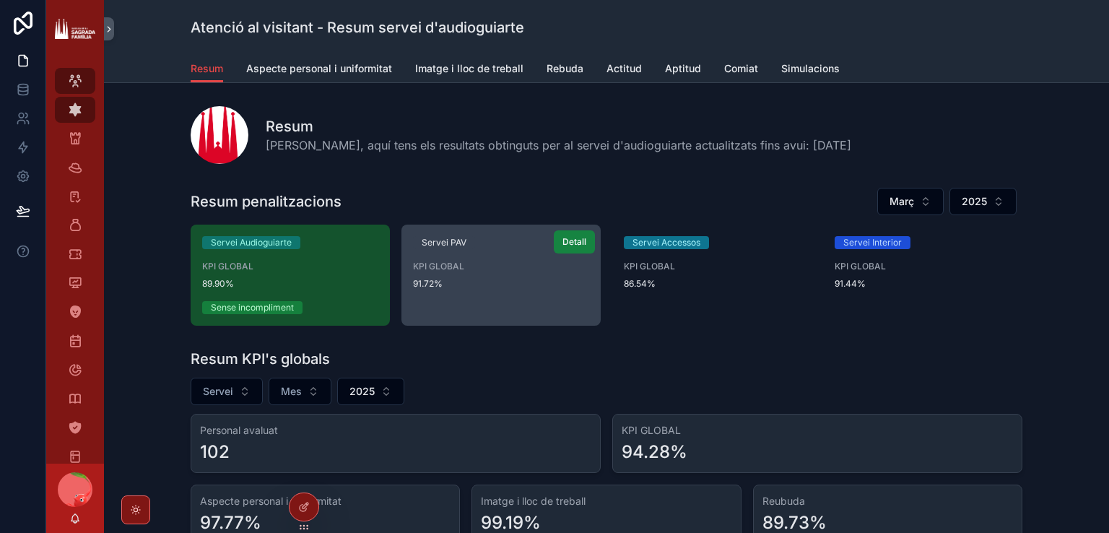
click at [563, 246] on span "Detall" at bounding box center [575, 242] width 24 height 12
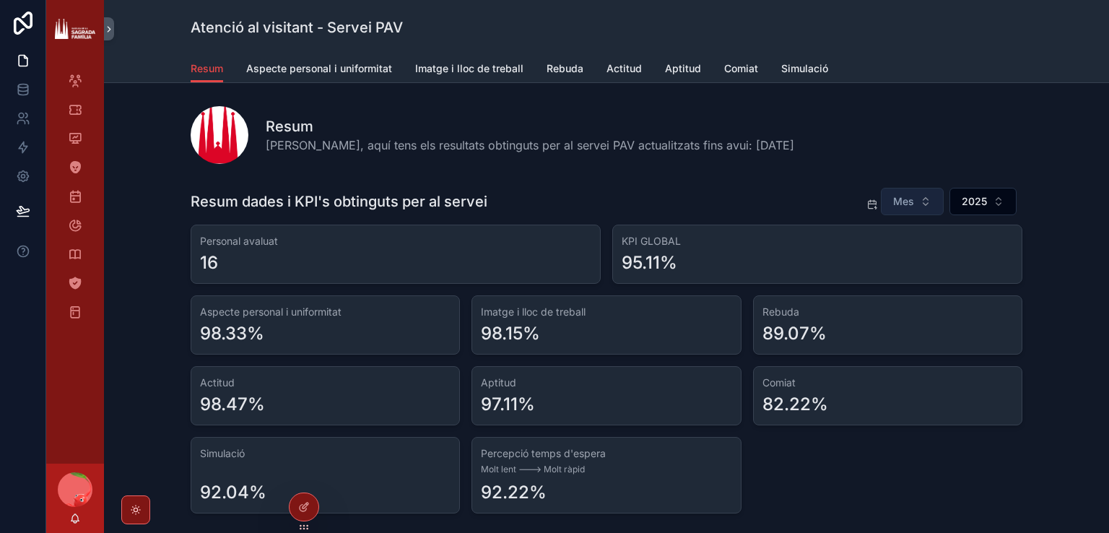
click at [923, 198] on button "Mes" at bounding box center [912, 201] width 63 height 27
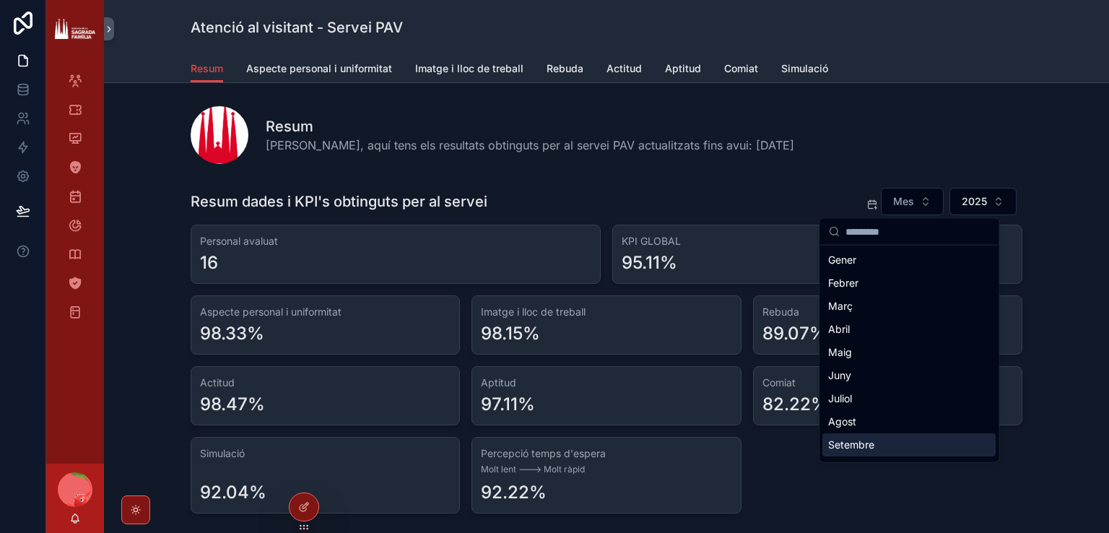
click at [841, 439] on div "Setembre" at bounding box center [909, 444] width 173 height 23
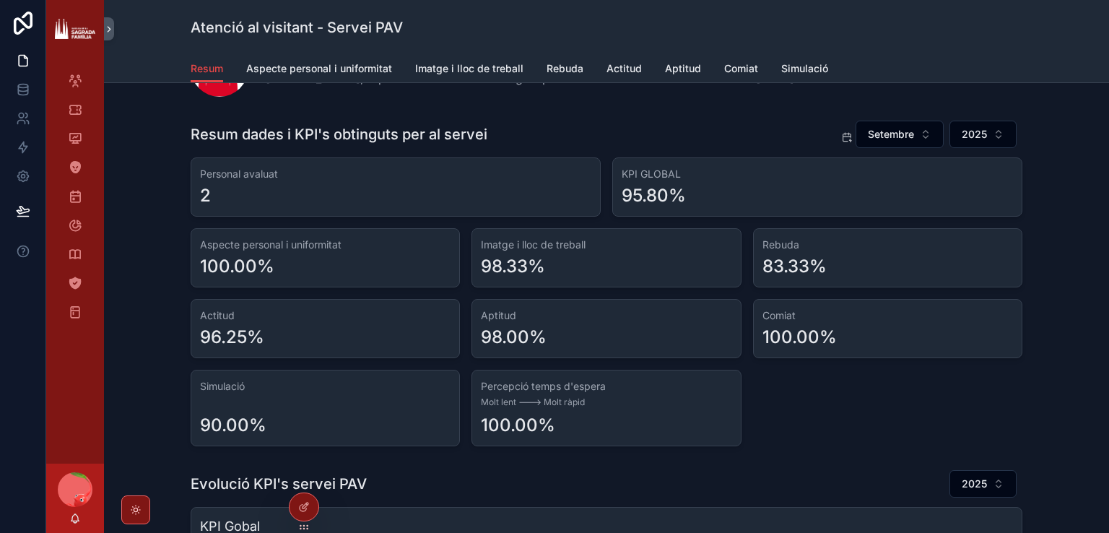
scroll to position [144, 0]
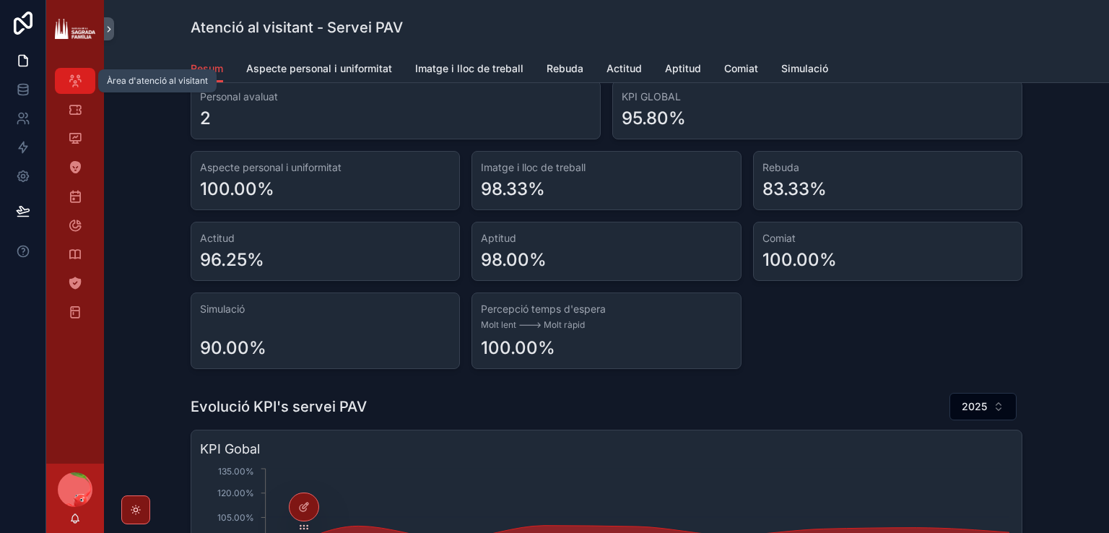
click at [69, 80] on icon "scrollable content" at bounding box center [75, 81] width 14 height 14
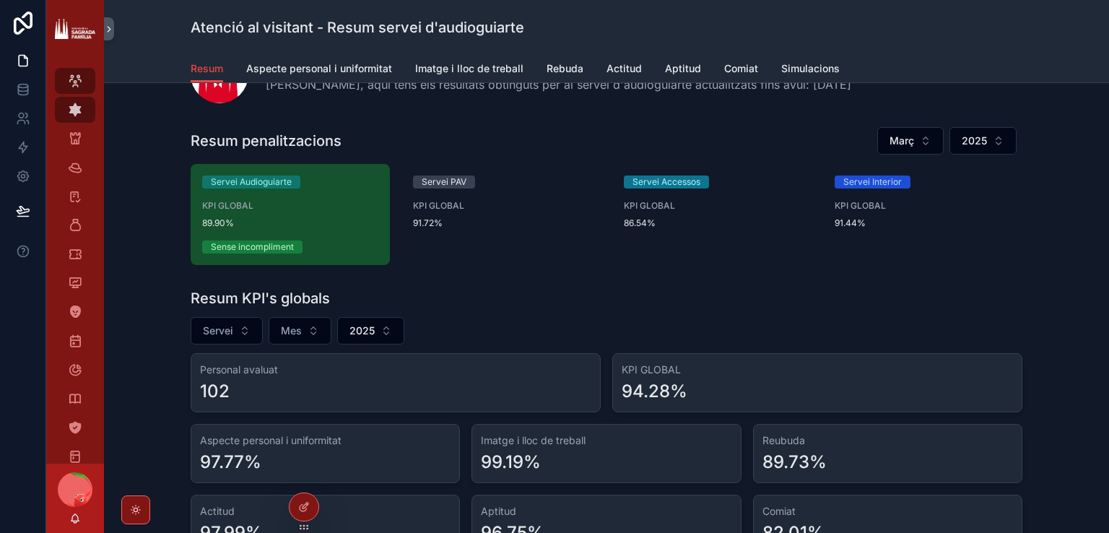
scroll to position [144, 0]
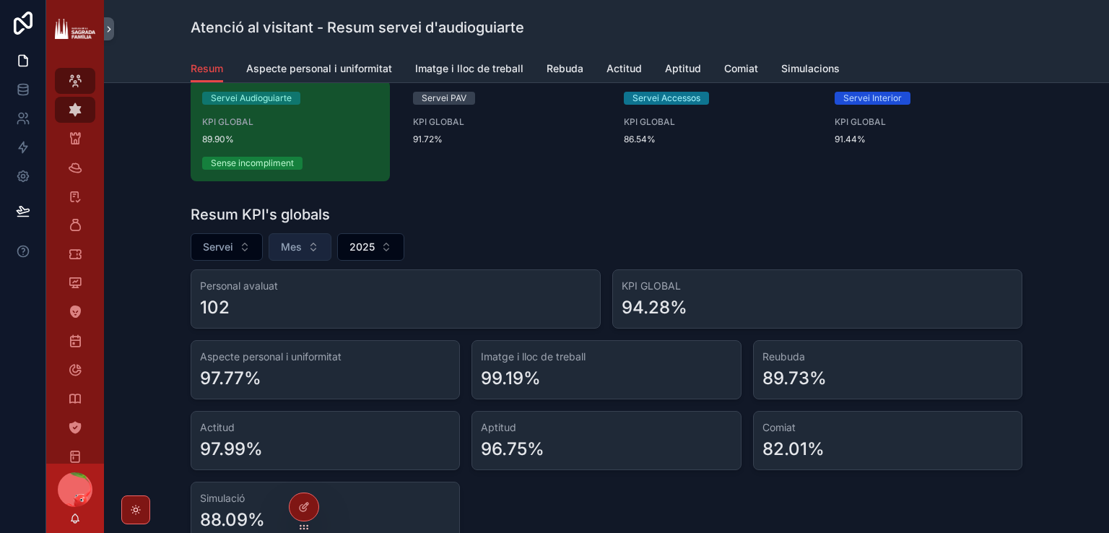
click at [299, 243] on button "Mes" at bounding box center [300, 246] width 63 height 27
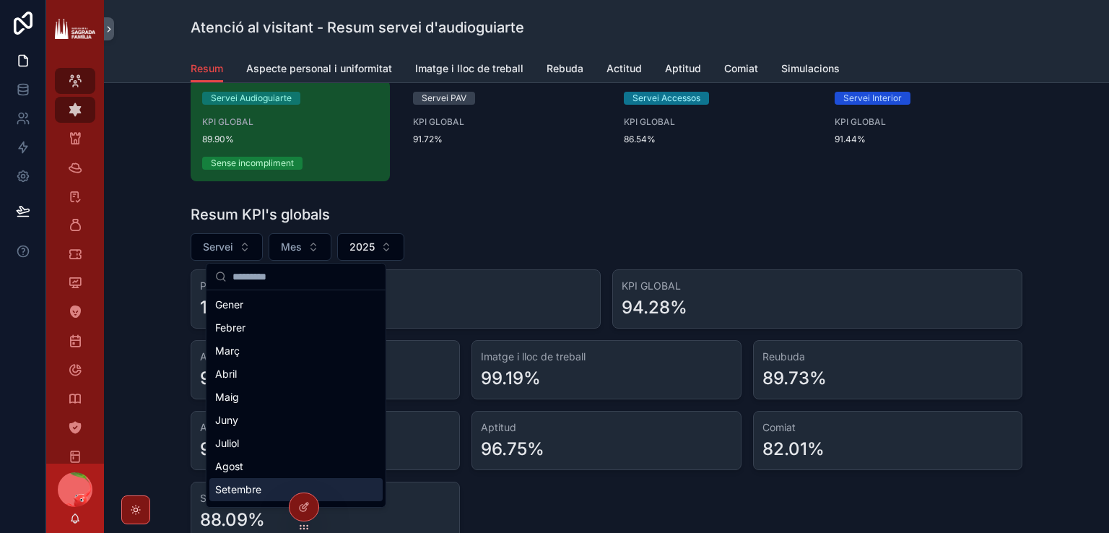
click at [255, 488] on div "Setembre" at bounding box center [295, 489] width 173 height 23
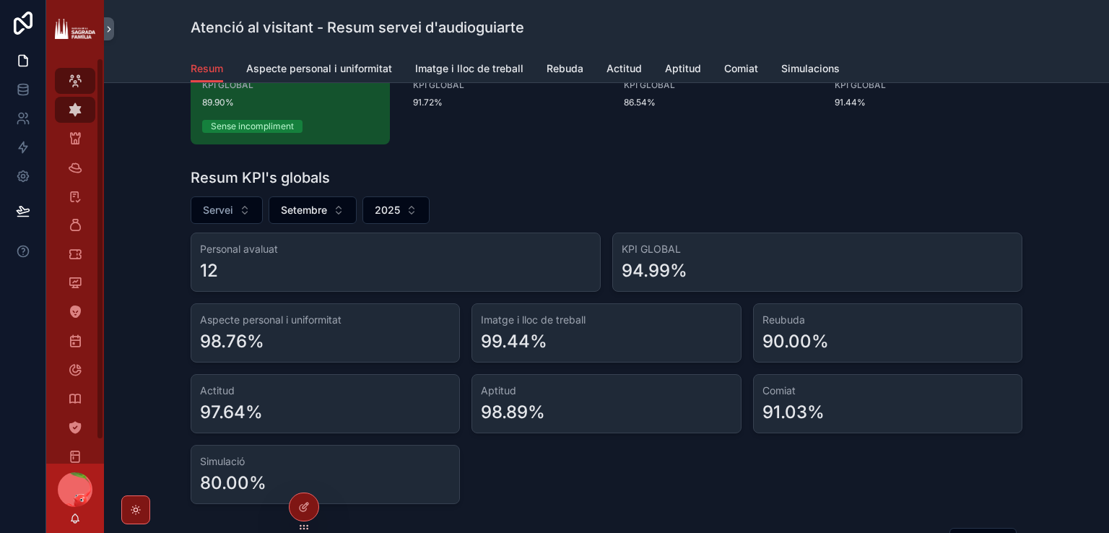
scroll to position [217, 0]
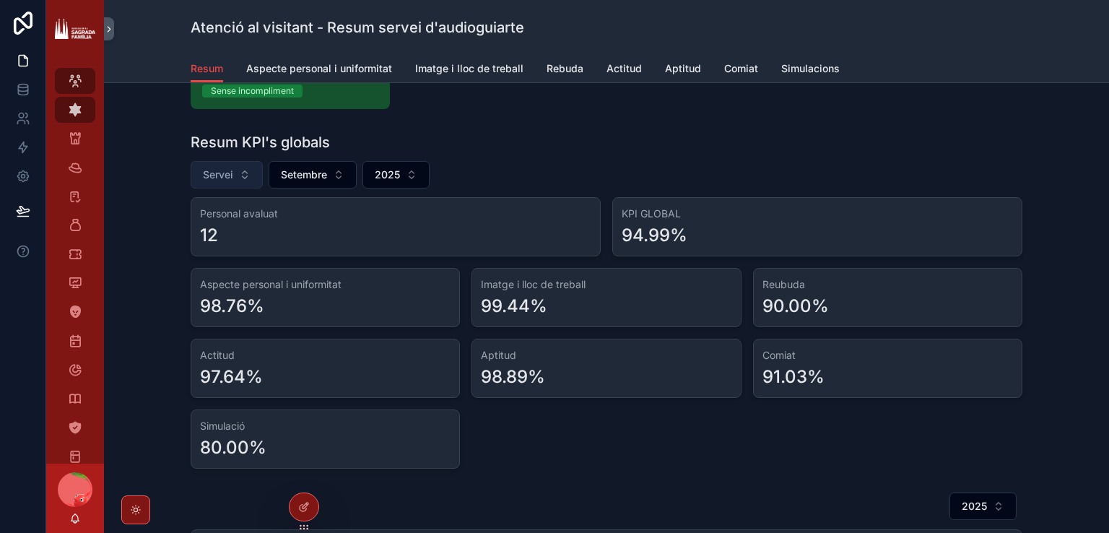
click at [237, 177] on button "Servei" at bounding box center [227, 174] width 72 height 27
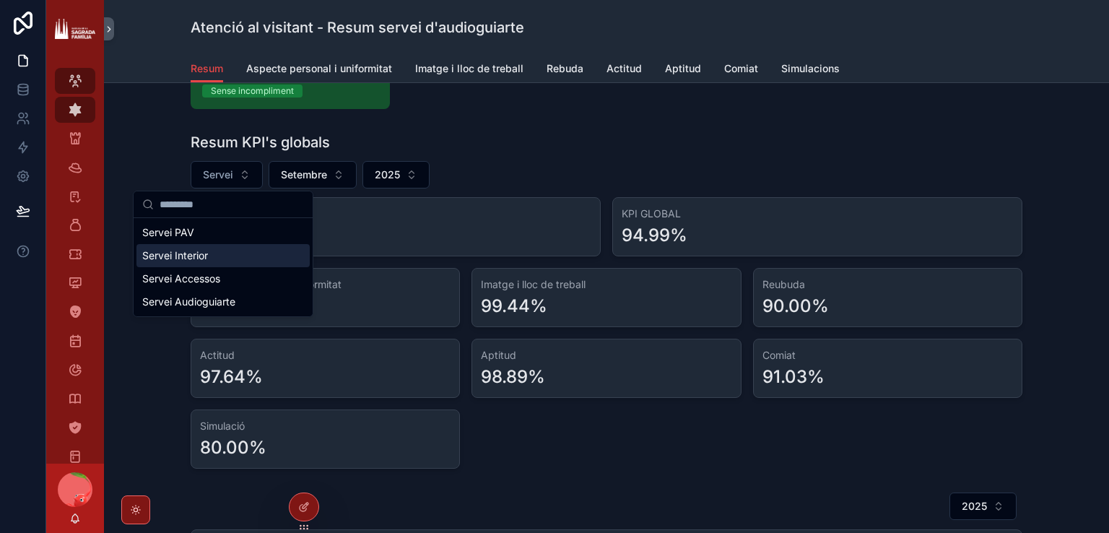
click at [213, 257] on div "Servei Interior" at bounding box center [223, 255] width 173 height 23
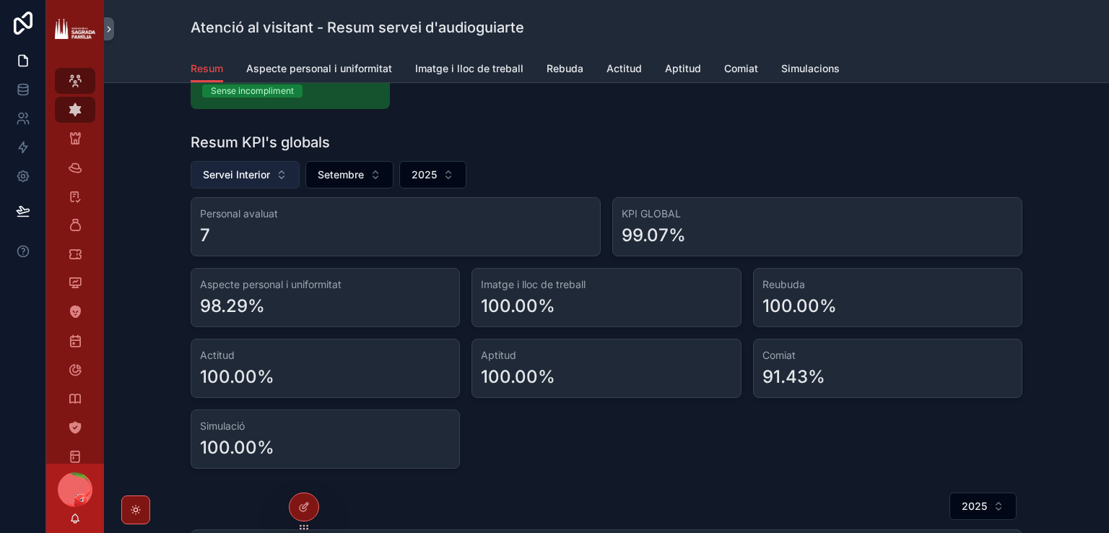
click at [254, 183] on button "Servei Interior" at bounding box center [245, 174] width 109 height 27
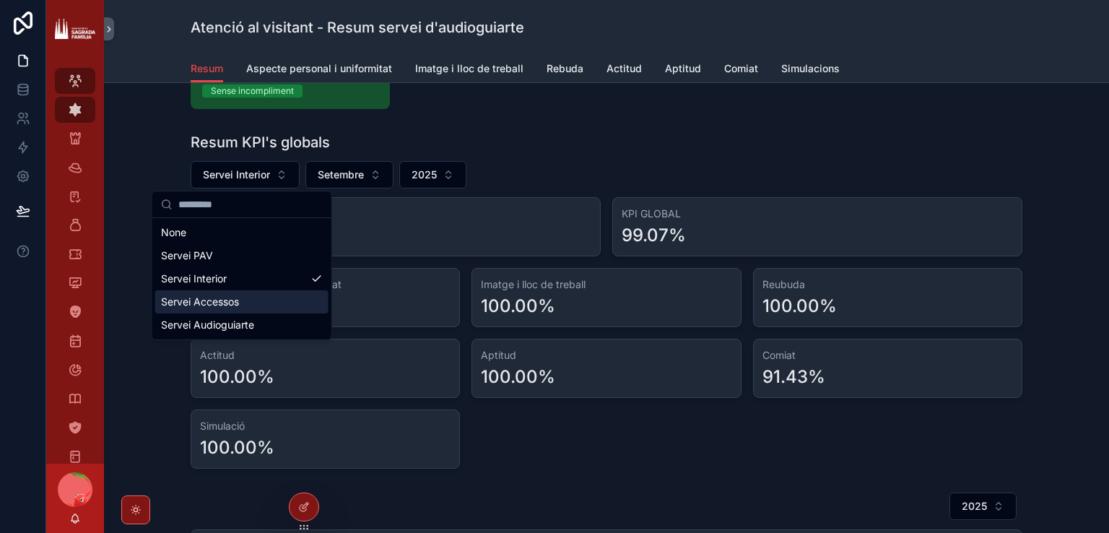
click at [246, 297] on div "Servei Accessos" at bounding box center [241, 301] width 173 height 23
